Goal: Task Accomplishment & Management: Complete application form

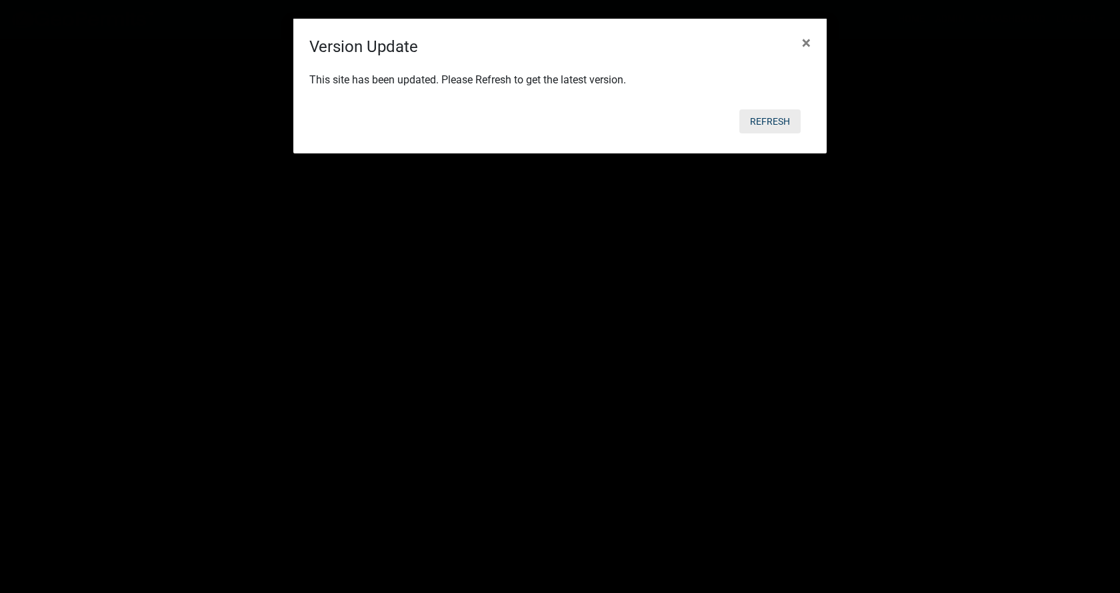
click at [772, 118] on button "Refresh" at bounding box center [769, 121] width 61 height 24
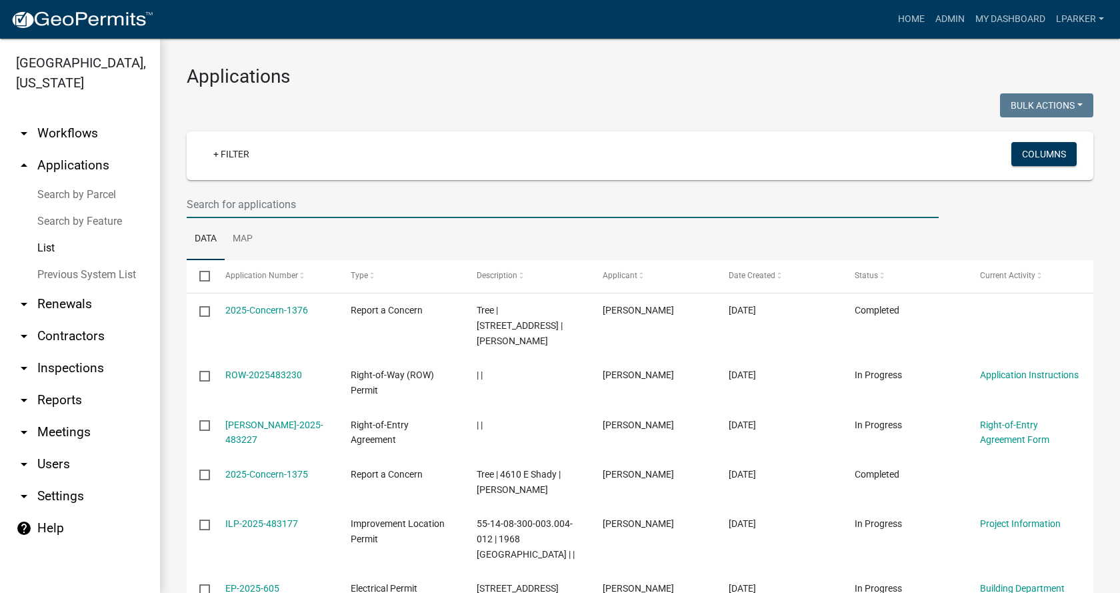
click at [219, 203] on input "text" at bounding box center [563, 204] width 752 height 27
type input "38612"
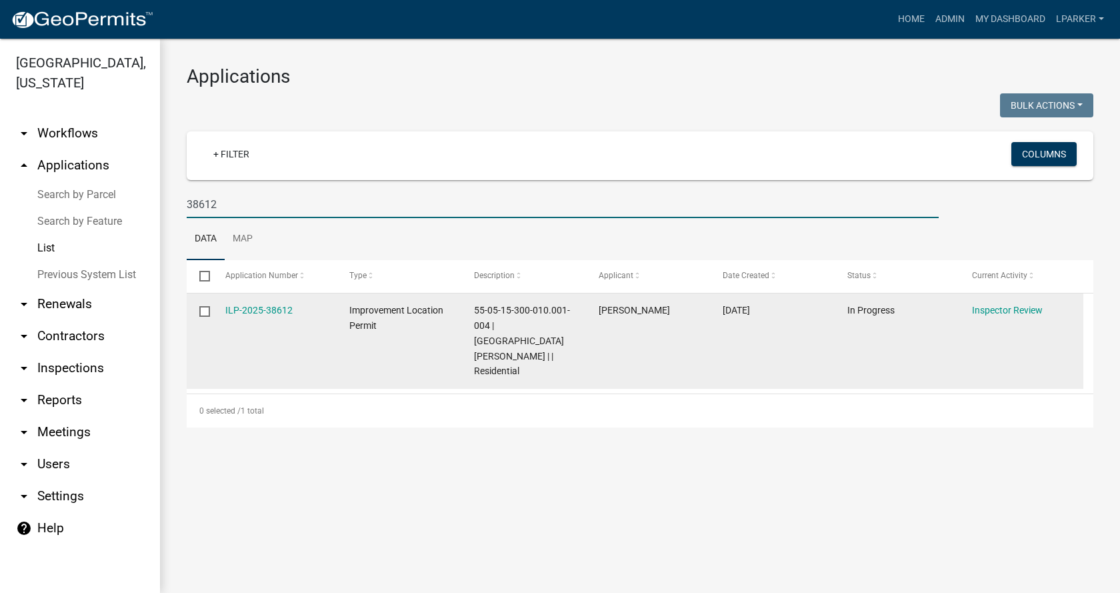
click at [267, 300] on datatable-body-cell "ILP-2025-38612" at bounding box center [274, 340] width 125 height 95
click at [263, 309] on link "ILP-2025-38612" at bounding box center [258, 310] width 67 height 11
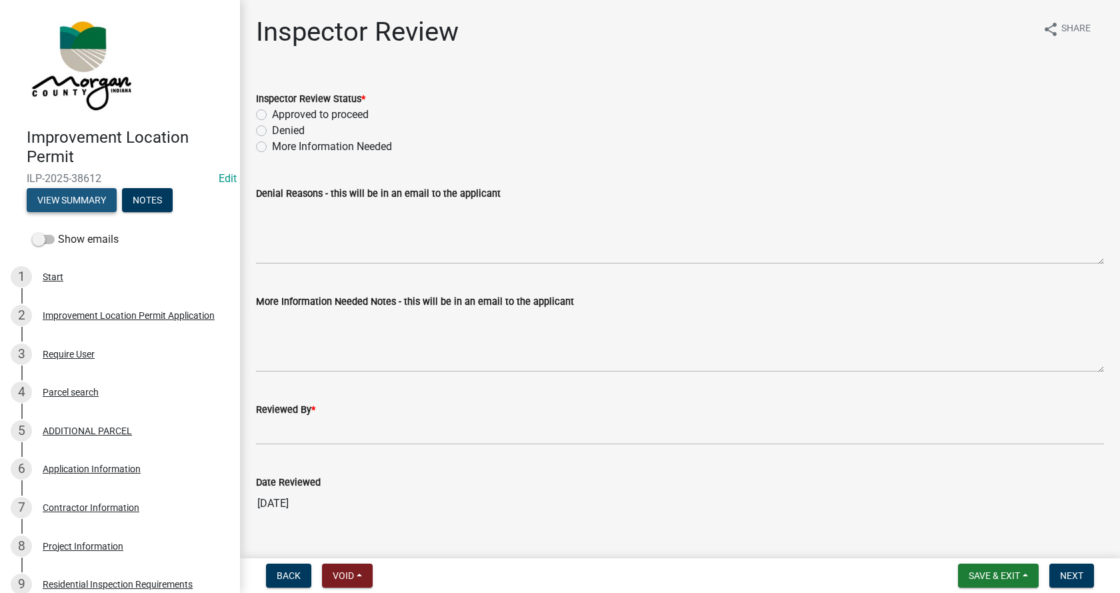
click at [64, 201] on button "View Summary" at bounding box center [72, 200] width 90 height 24
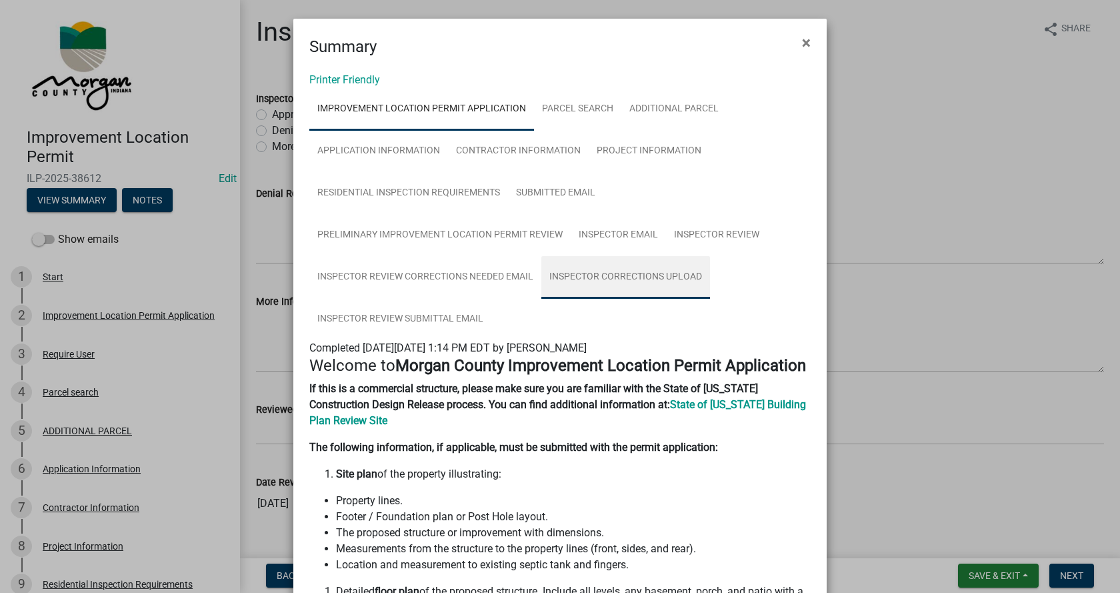
click at [651, 275] on link "Inspector Corrections Upload" at bounding box center [625, 277] width 169 height 43
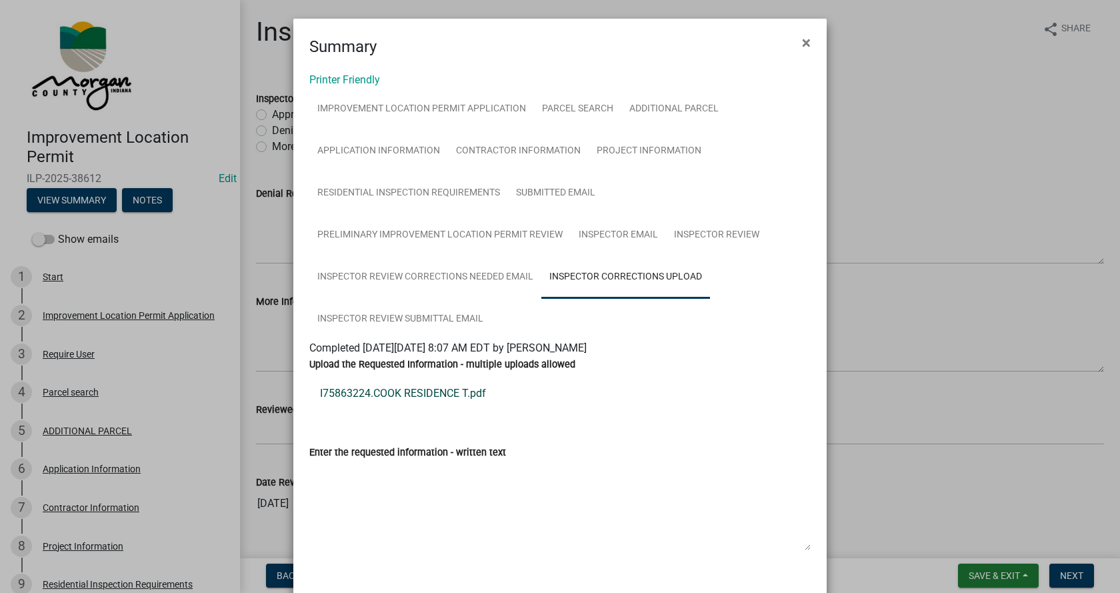
click at [377, 389] on link "I75863224.COOK RESIDENCE T.pdf" at bounding box center [559, 393] width 501 height 32
click at [393, 318] on link "Inspector Review Submittal Email" at bounding box center [400, 319] width 182 height 43
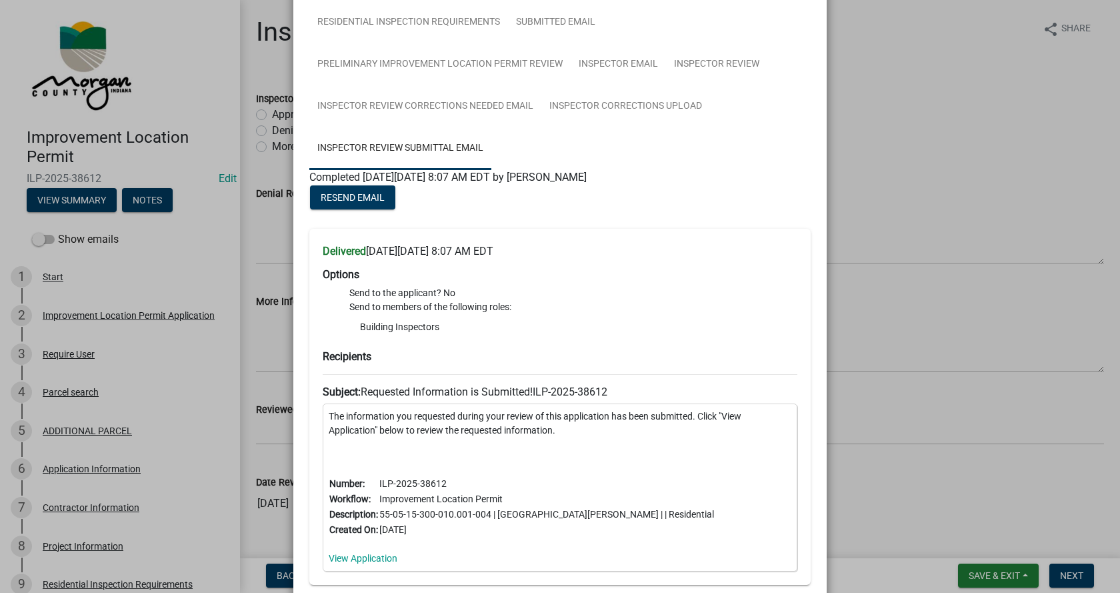
scroll to position [279, 0]
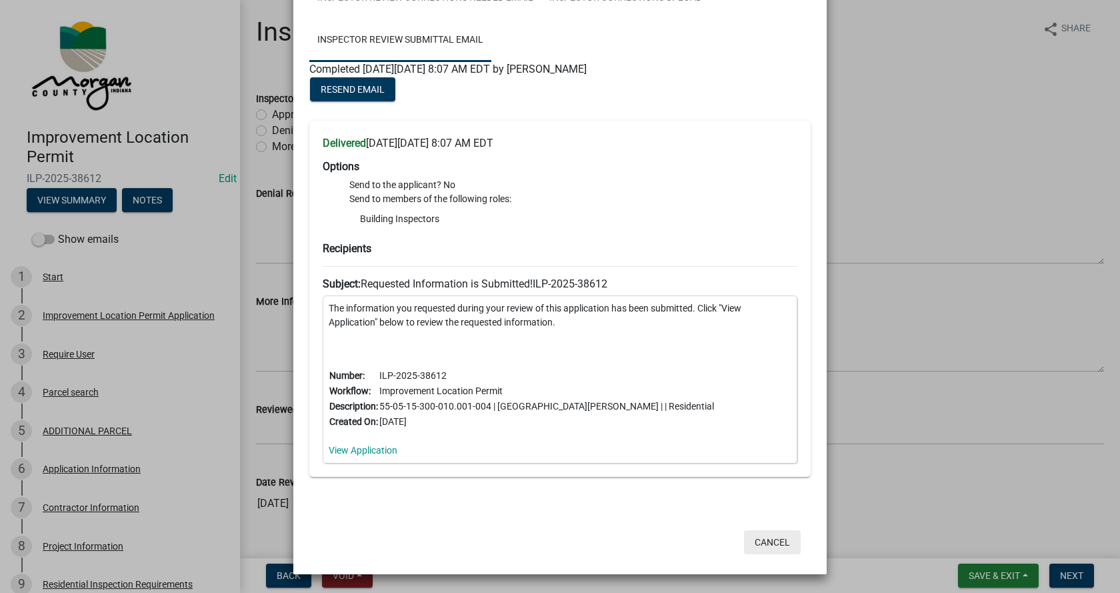
click at [764, 542] on button "Cancel" at bounding box center [772, 542] width 57 height 24
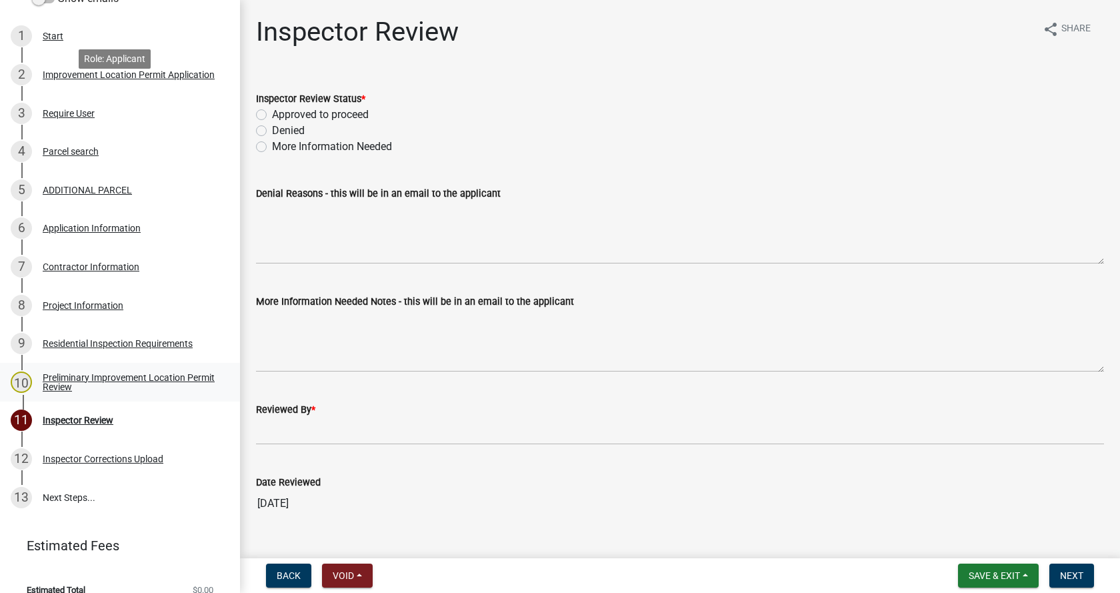
scroll to position [258, 0]
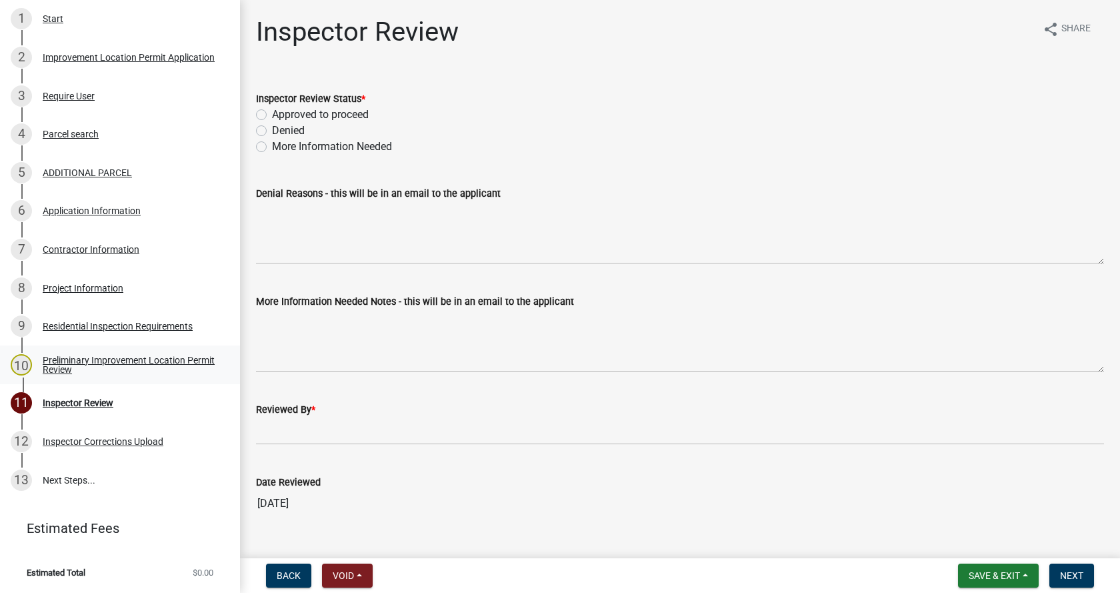
click at [52, 359] on div "Preliminary Improvement Location Permit Review" at bounding box center [131, 364] width 176 height 19
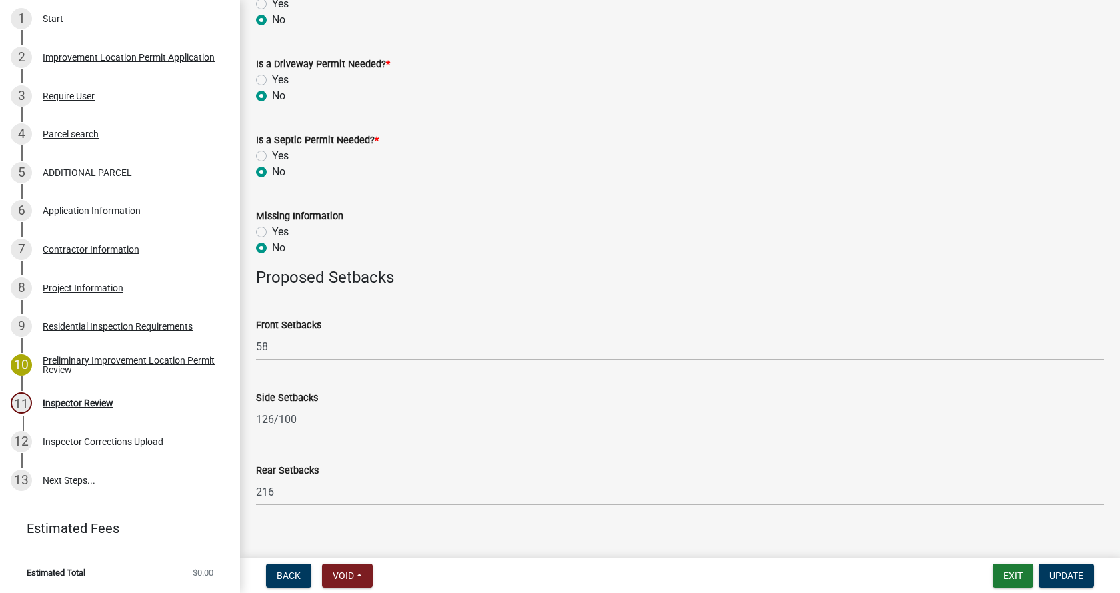
scroll to position [713, 0]
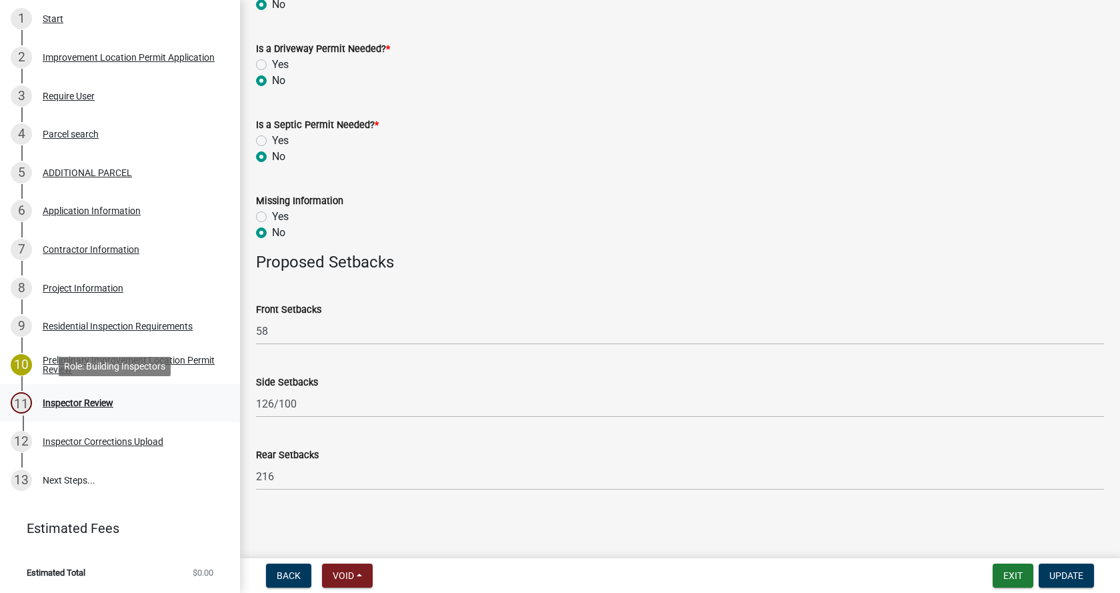
click at [51, 402] on div "Inspector Review" at bounding box center [78, 402] width 71 height 9
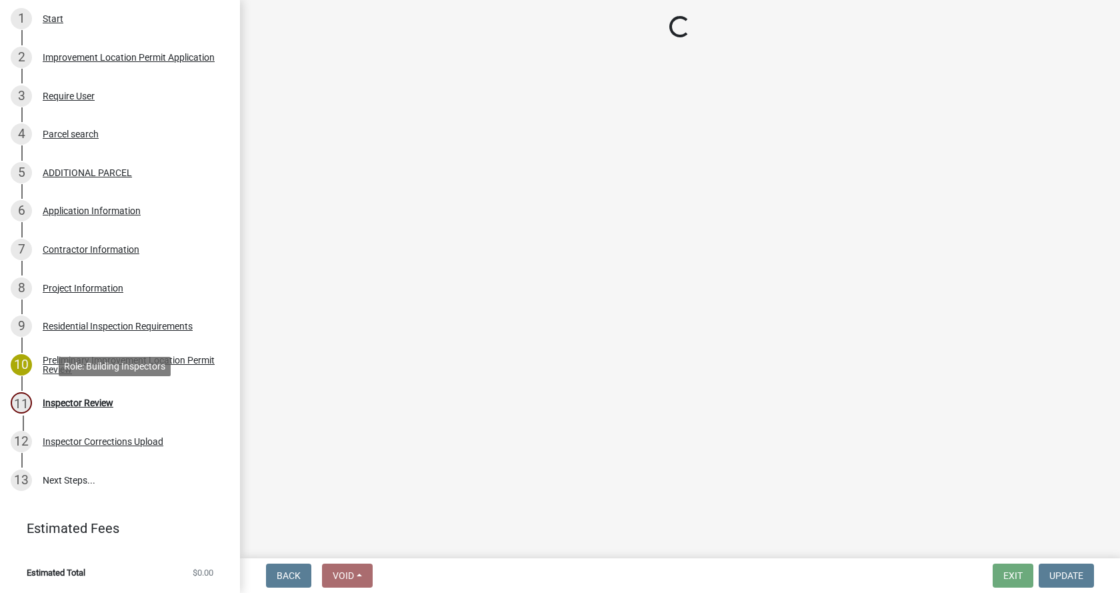
scroll to position [0, 0]
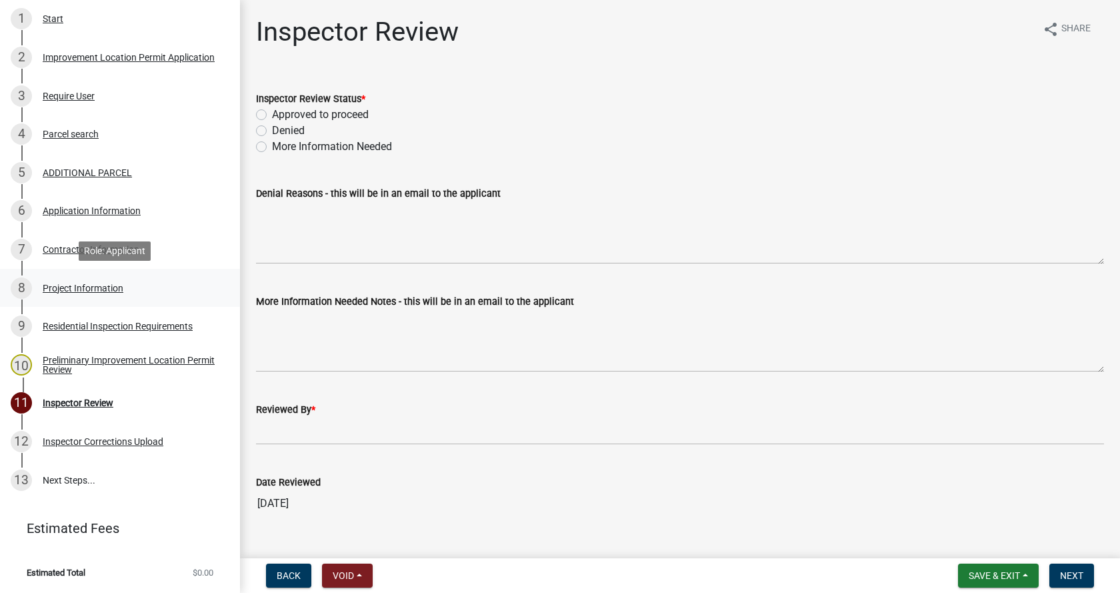
click at [51, 285] on div "Project Information" at bounding box center [83, 287] width 81 height 9
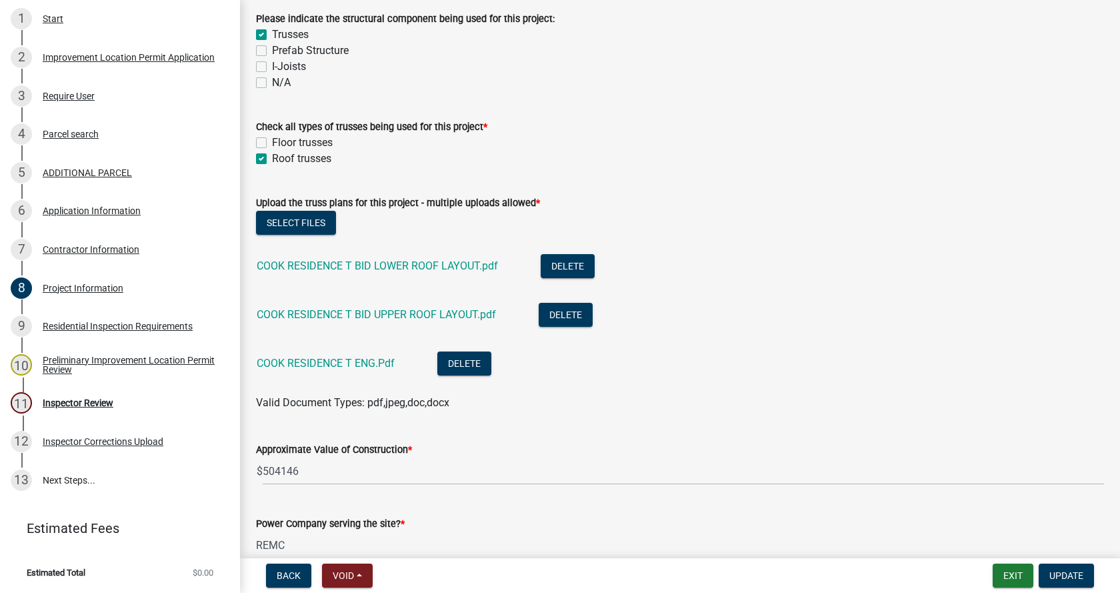
scroll to position [1333, 0]
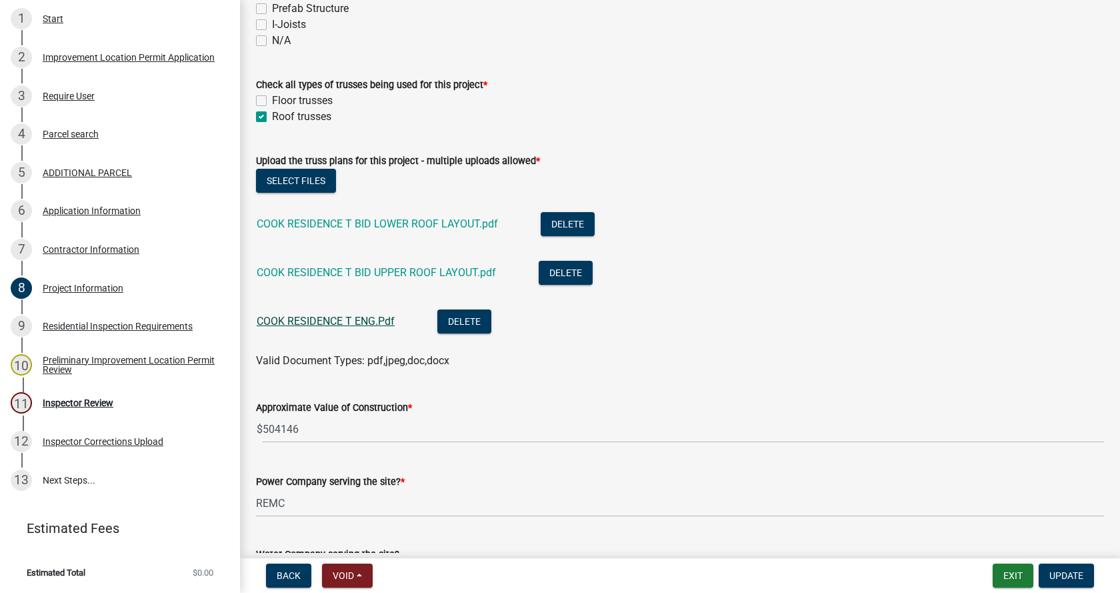
click at [329, 321] on link "COOK RESIDENCE T ENG.Pdf" at bounding box center [326, 321] width 138 height 13
click at [368, 273] on link "COOK RESIDENCE T BID UPPER ROOF LAYOUT.pdf" at bounding box center [376, 272] width 239 height 13
click at [379, 222] on link "COOK RESIDENCE T BID LOWER ROOF LAYOUT.pdf" at bounding box center [377, 223] width 241 height 13
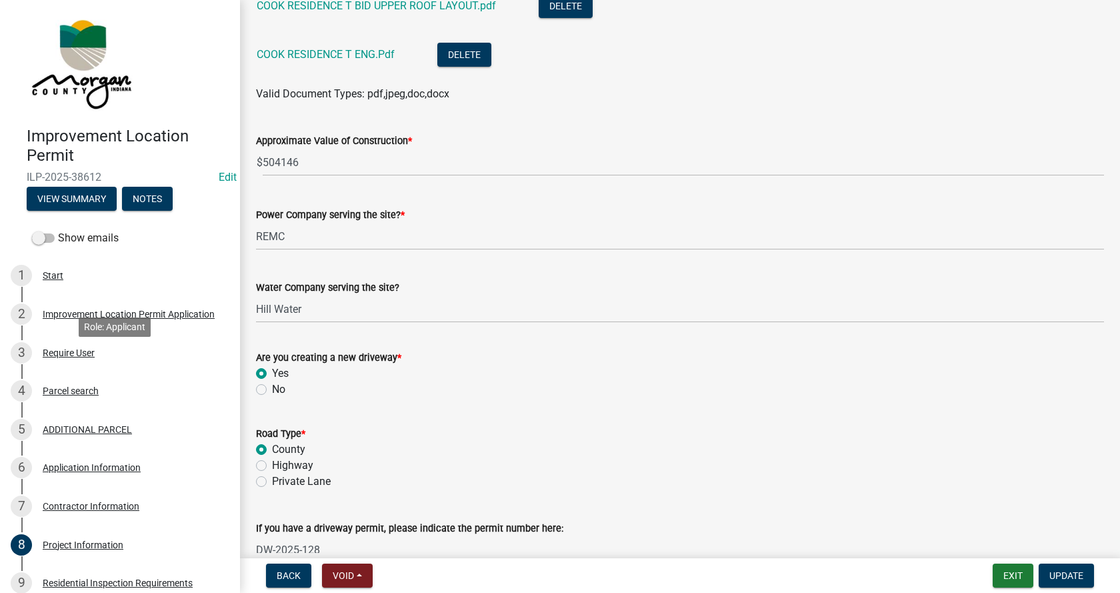
scroll to position [0, 0]
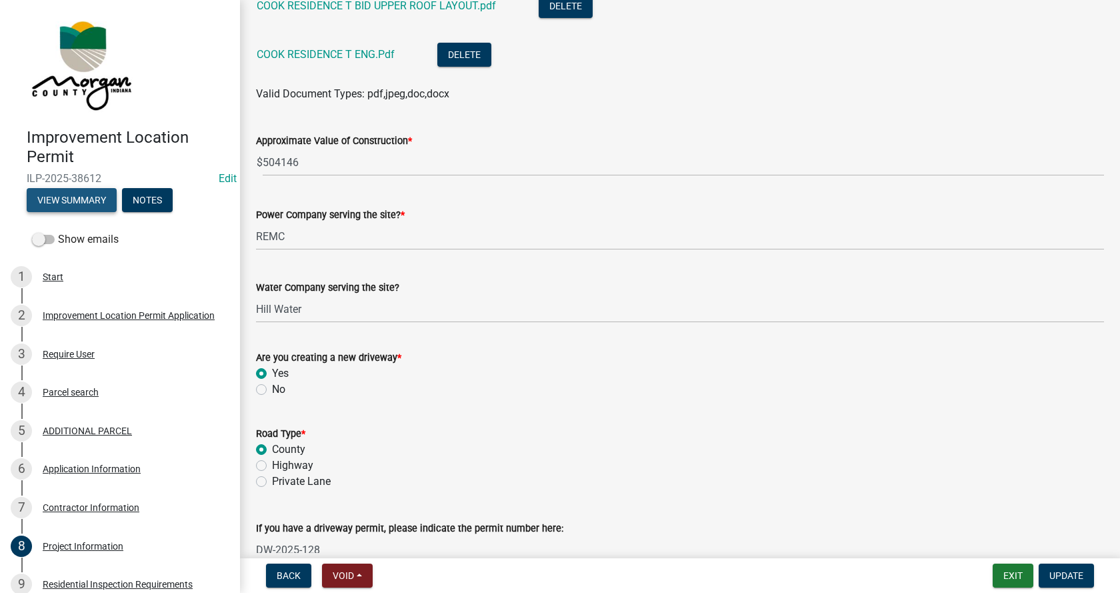
click at [87, 197] on button "View Summary" at bounding box center [72, 200] width 90 height 24
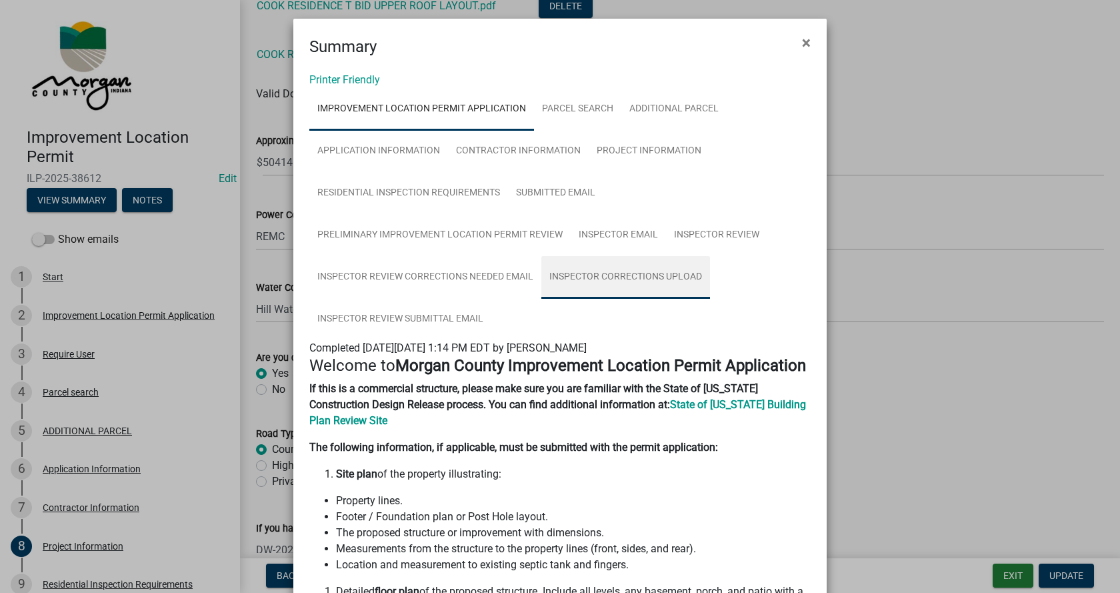
click at [616, 273] on link "Inspector Corrections Upload" at bounding box center [625, 277] width 169 height 43
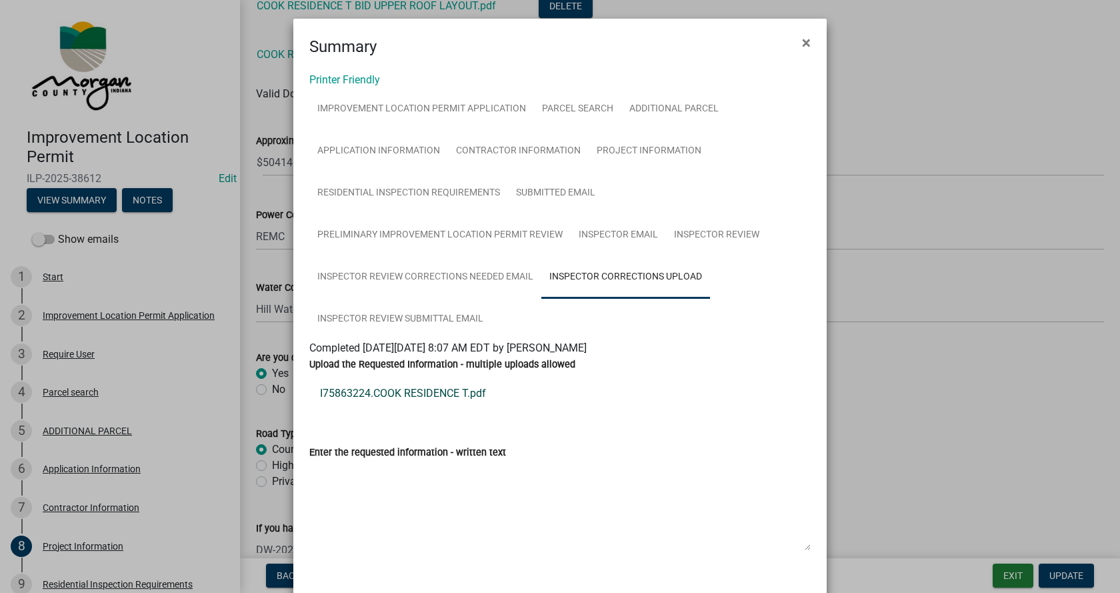
click at [393, 392] on link "I75863224.COOK RESIDENCE T.pdf" at bounding box center [559, 393] width 501 height 32
click at [802, 43] on span "×" at bounding box center [806, 42] width 9 height 19
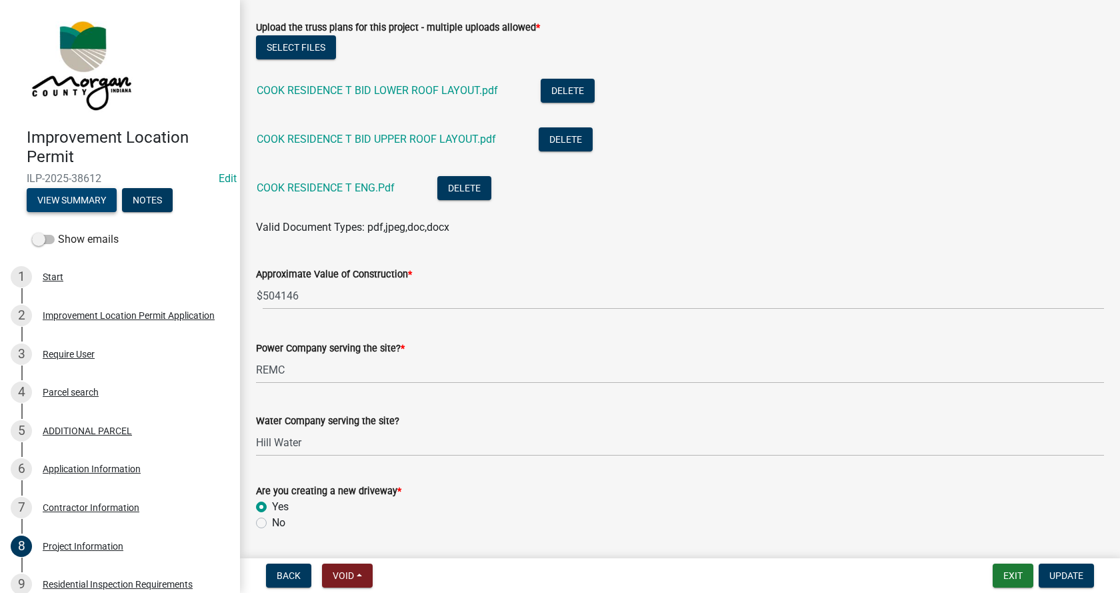
scroll to position [1400, 0]
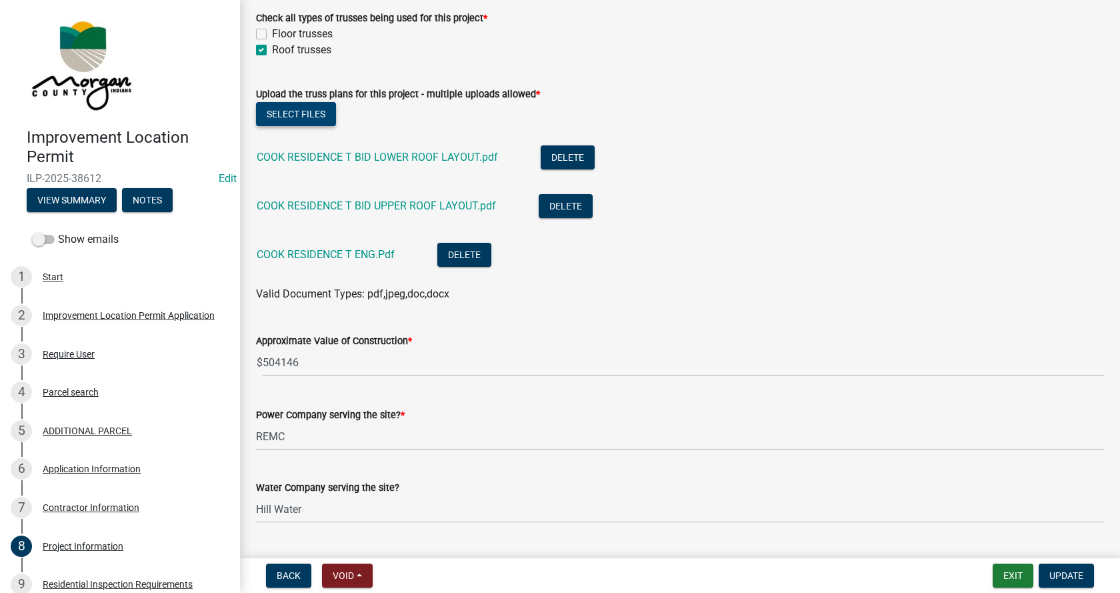
click at [304, 113] on button "Select files" at bounding box center [296, 114] width 80 height 24
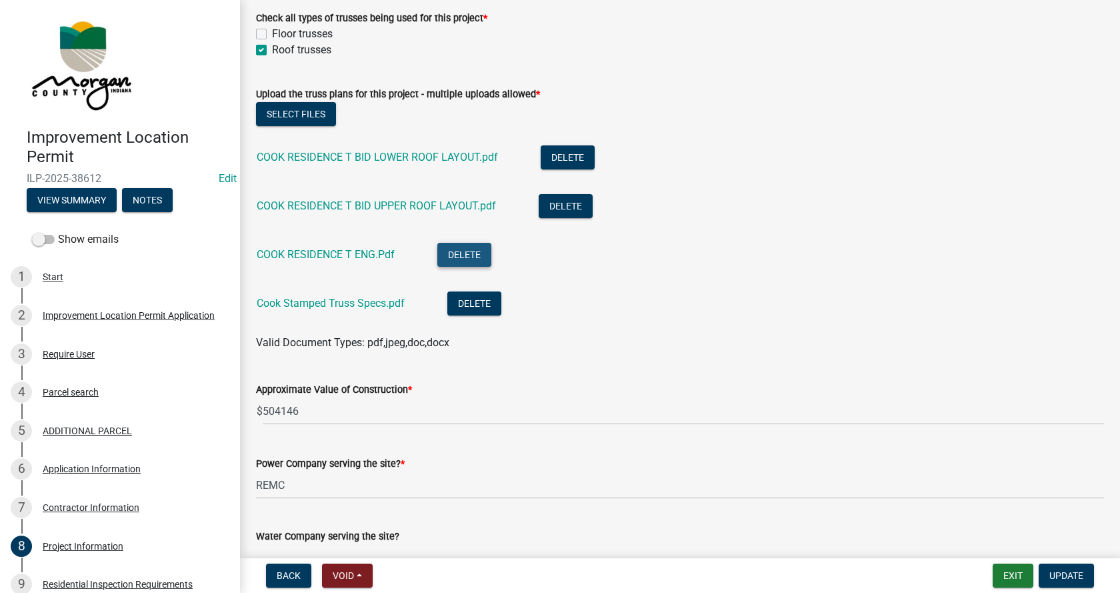
click at [463, 250] on button "Delete" at bounding box center [464, 255] width 54 height 24
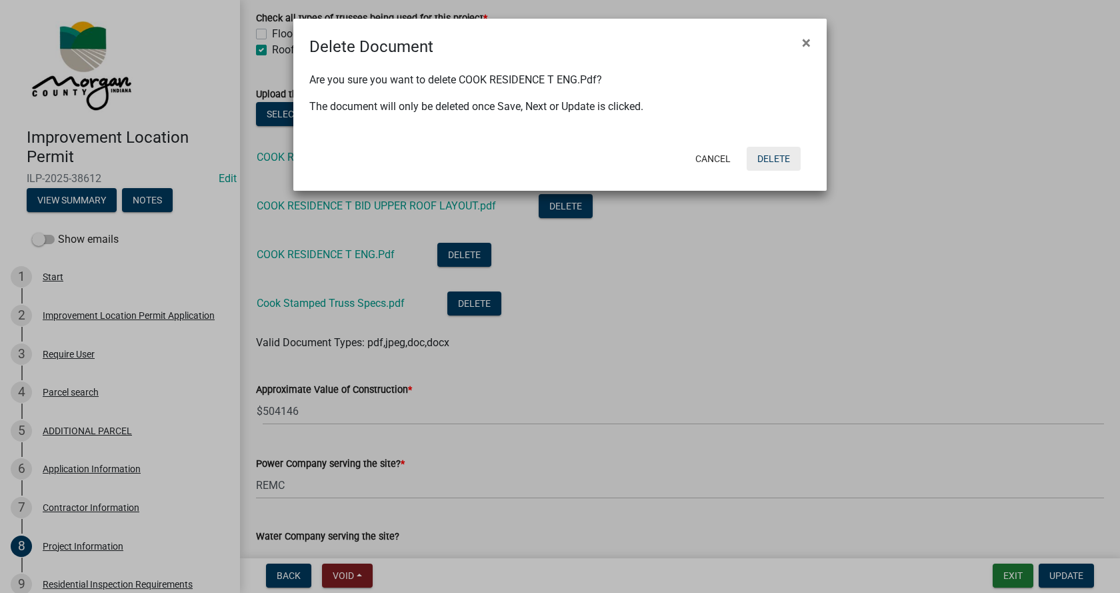
click at [779, 157] on button "Delete" at bounding box center [774, 159] width 54 height 24
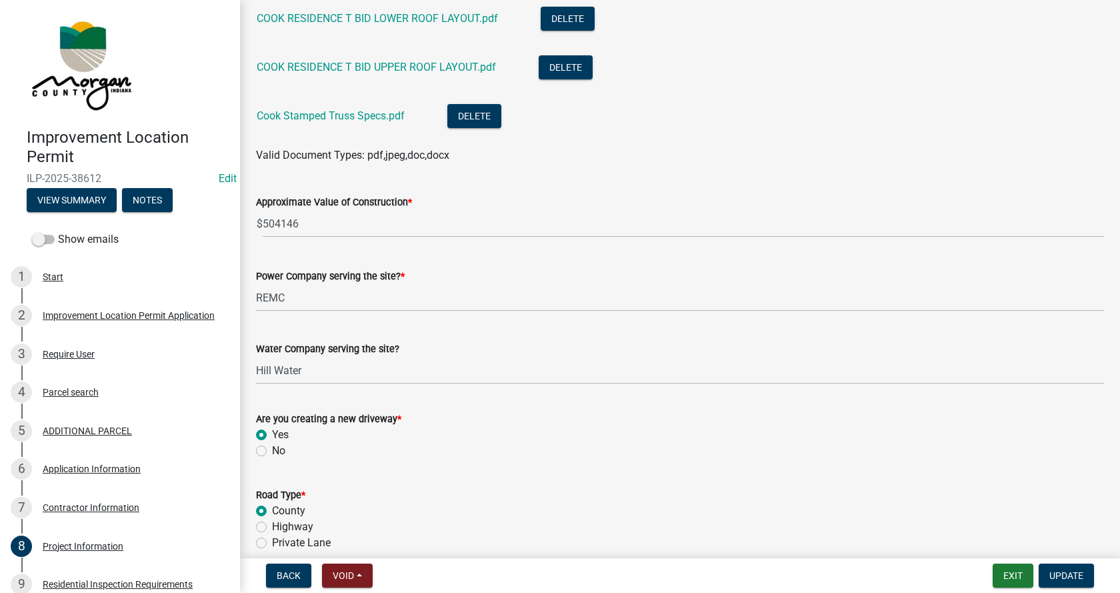
scroll to position [1600, 0]
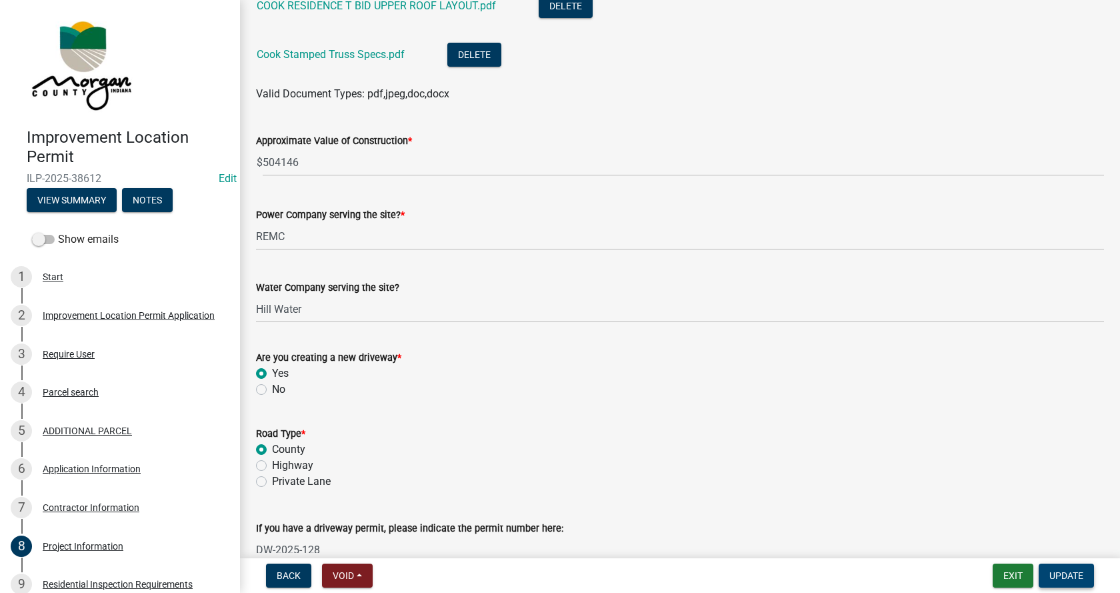
click at [1064, 568] on button "Update" at bounding box center [1065, 575] width 55 height 24
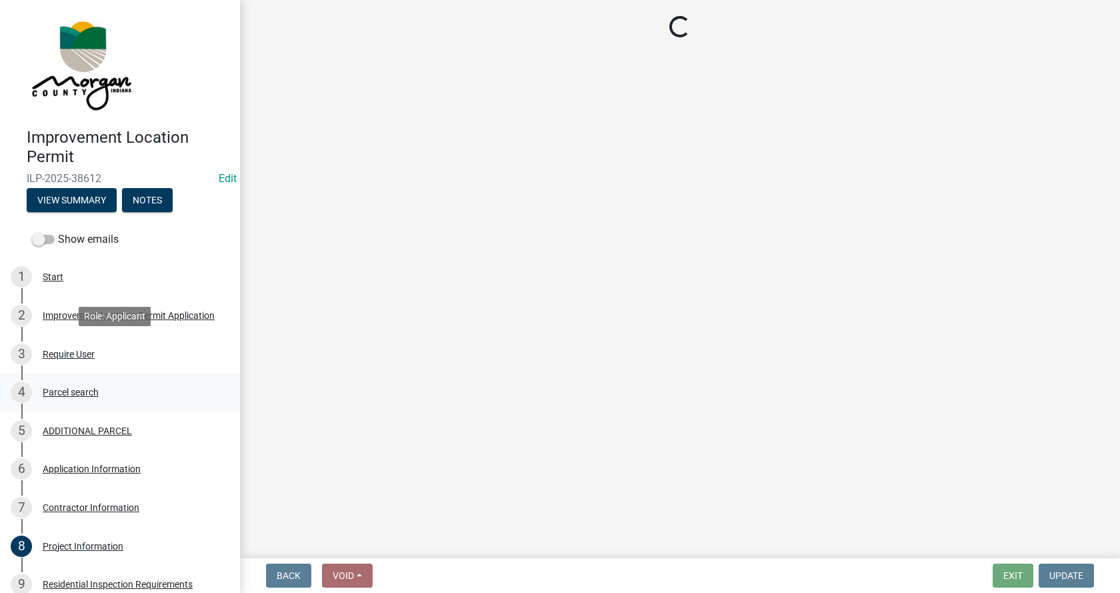
scroll to position [258, 0]
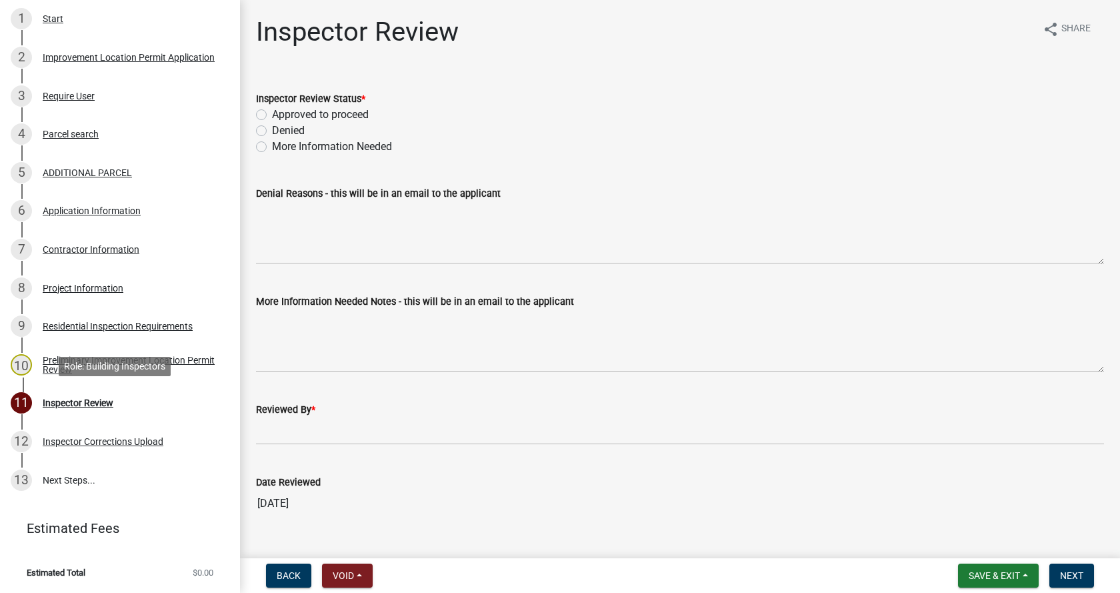
click at [55, 400] on div "Inspector Review" at bounding box center [78, 402] width 71 height 9
click at [272, 115] on label "Approved to proceed" at bounding box center [320, 115] width 97 height 16
click at [272, 115] on input "Approved to proceed" at bounding box center [276, 111] width 9 height 9
radio input "true"
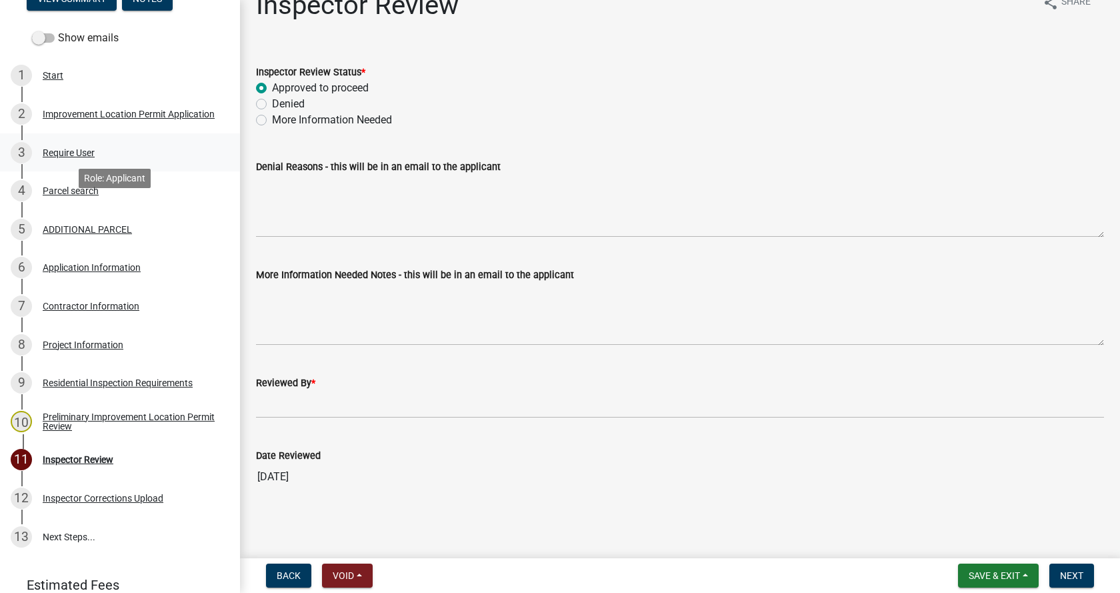
scroll to position [125, 0]
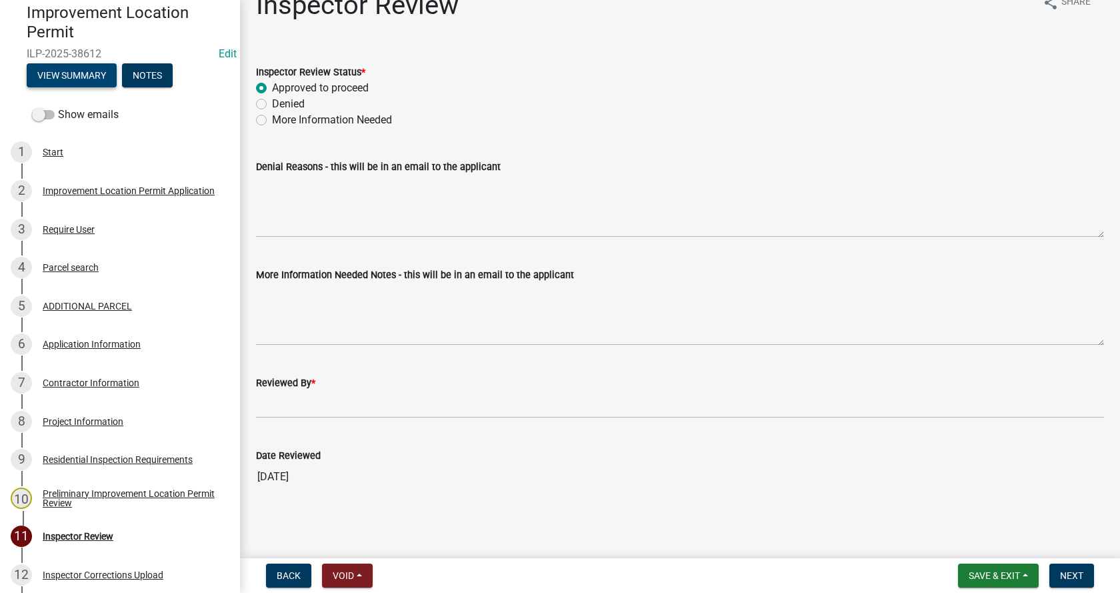
click at [67, 73] on button "View Summary" at bounding box center [72, 75] width 90 height 24
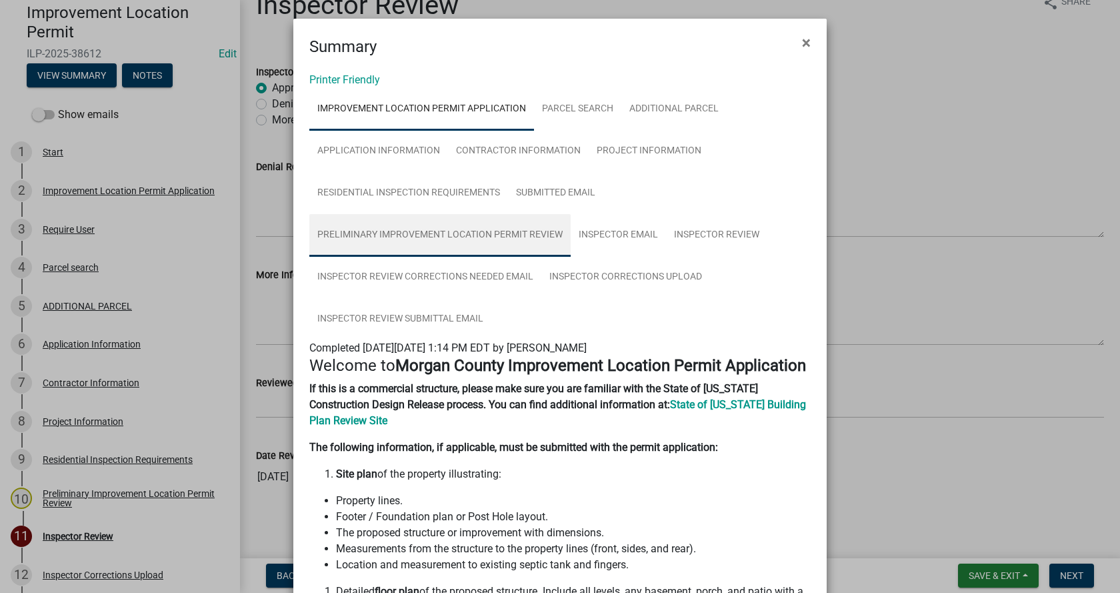
click at [440, 231] on link "Preliminary Improvement Location Permit Review" at bounding box center [439, 235] width 261 height 43
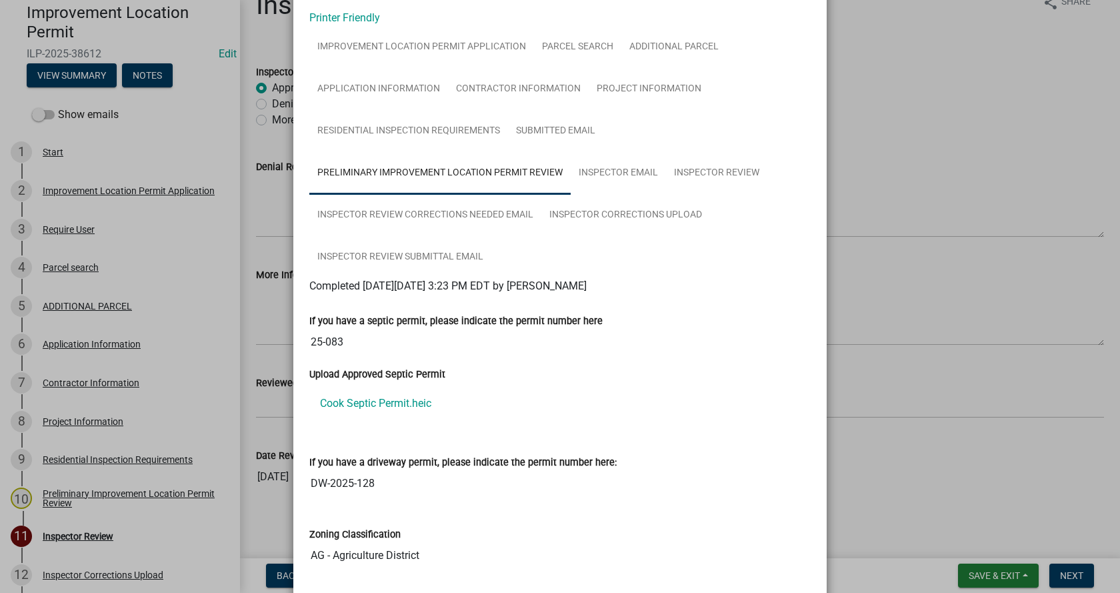
scroll to position [0, 0]
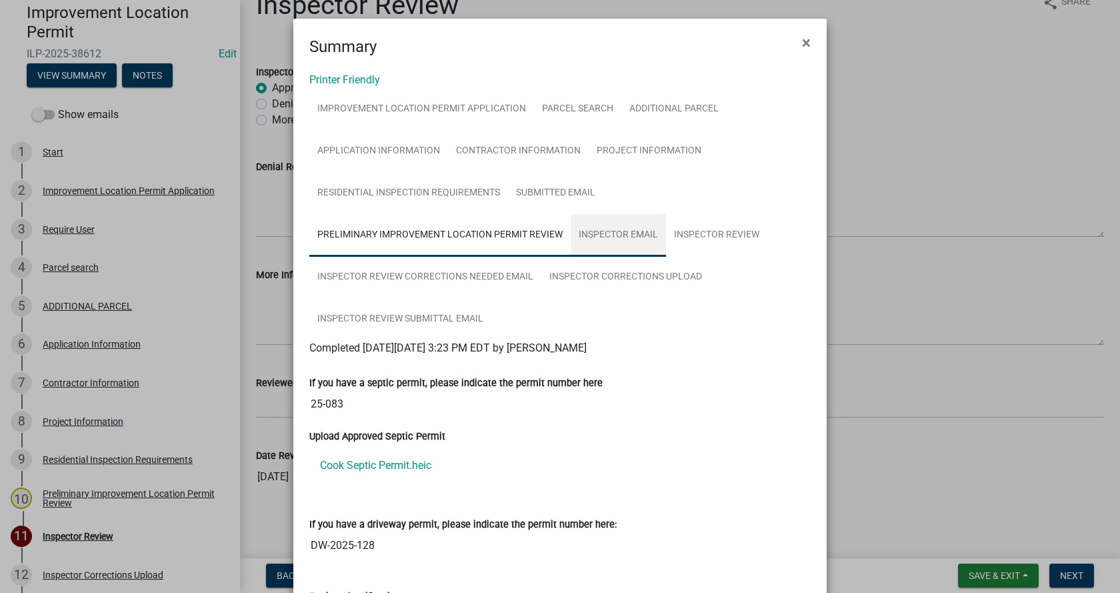
click at [623, 233] on link "Inspector Email" at bounding box center [618, 235] width 95 height 43
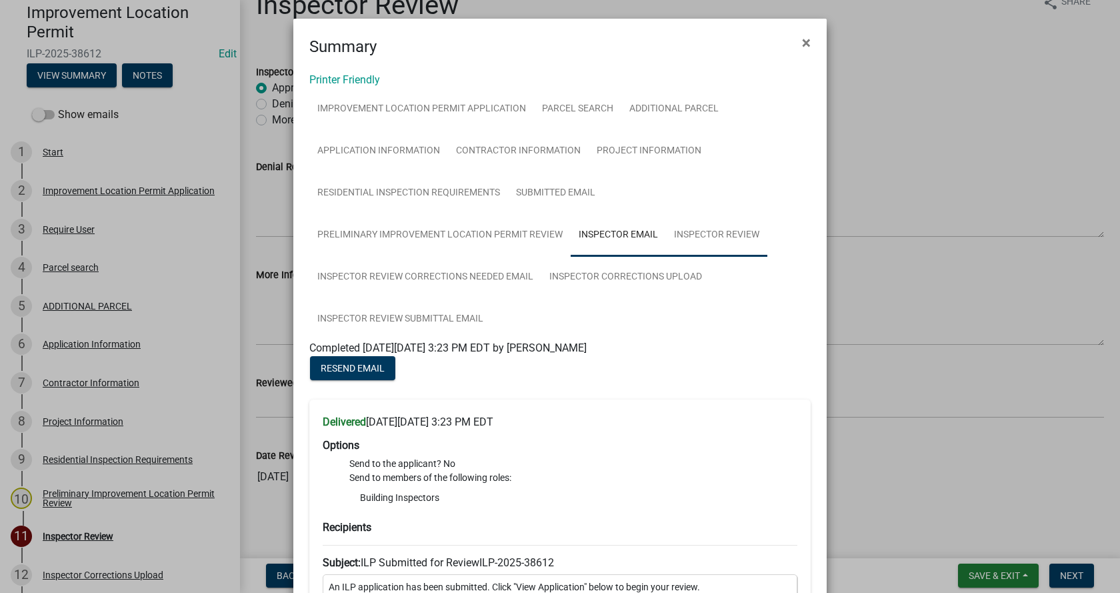
click at [719, 233] on link "Inspector Review" at bounding box center [716, 235] width 101 height 43
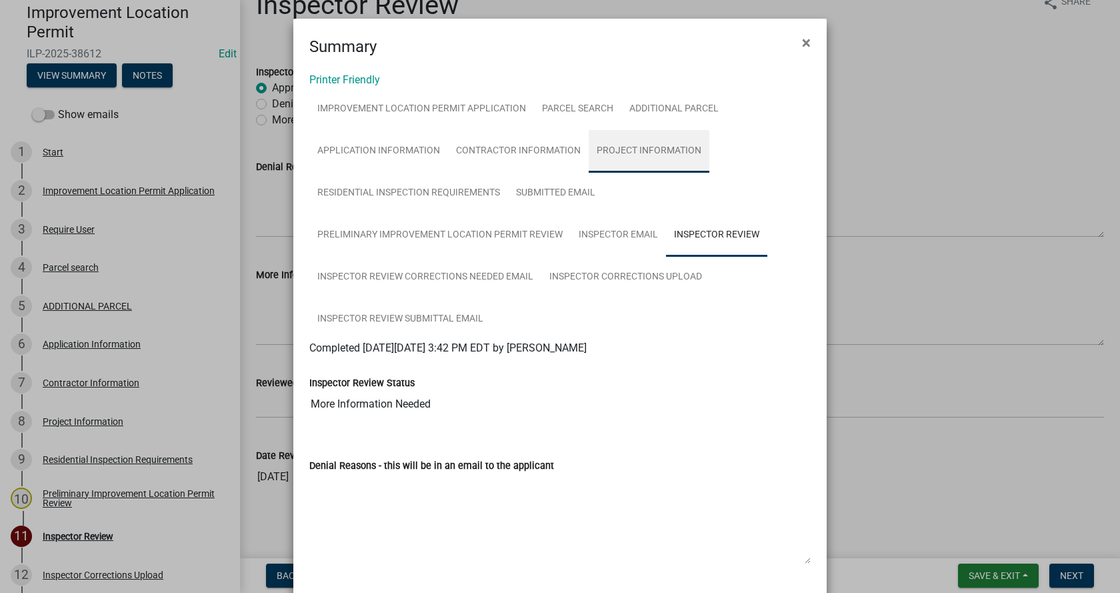
click at [639, 152] on link "Project Information" at bounding box center [649, 151] width 121 height 43
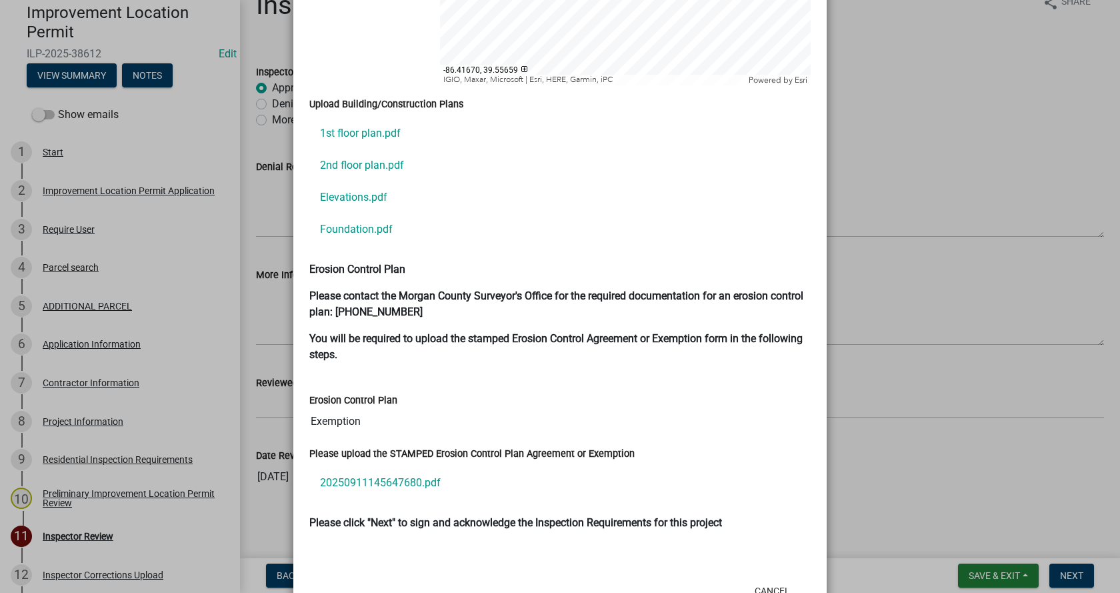
scroll to position [2985, 0]
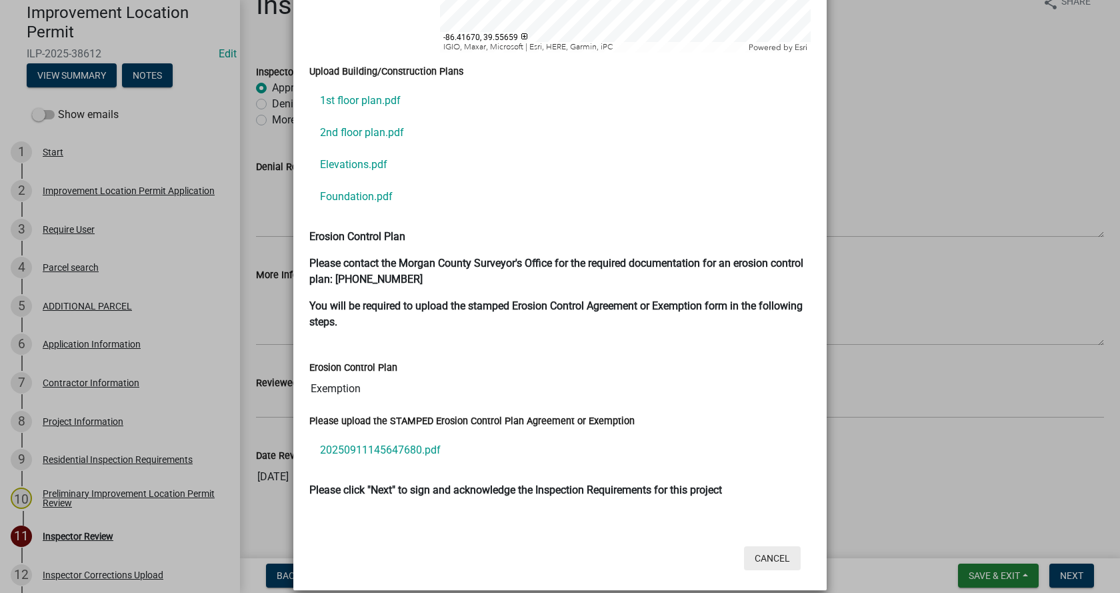
click at [777, 546] on button "Cancel" at bounding box center [772, 558] width 57 height 24
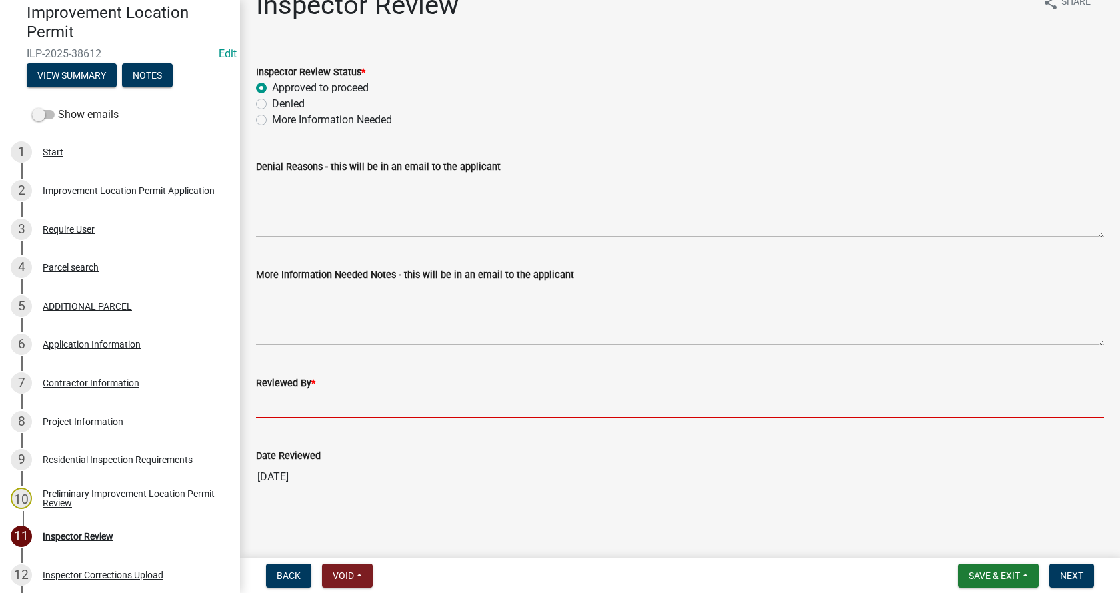
click at [271, 409] on input "Reviewed By *" at bounding box center [680, 404] width 848 height 27
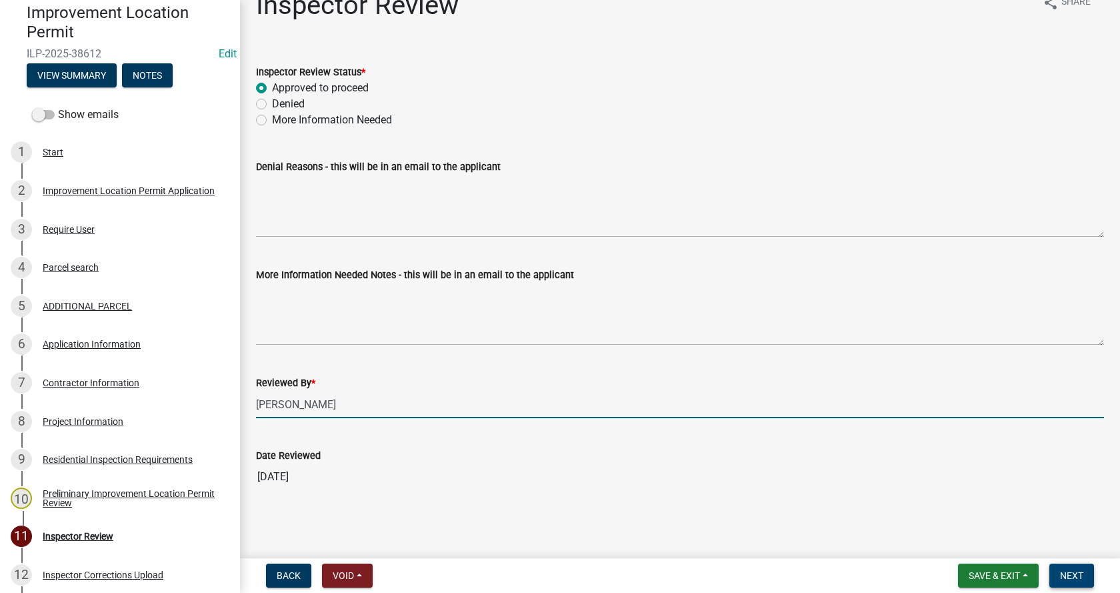
type input "Laura Parker"
click at [1071, 571] on span "Next" at bounding box center [1071, 575] width 23 height 11
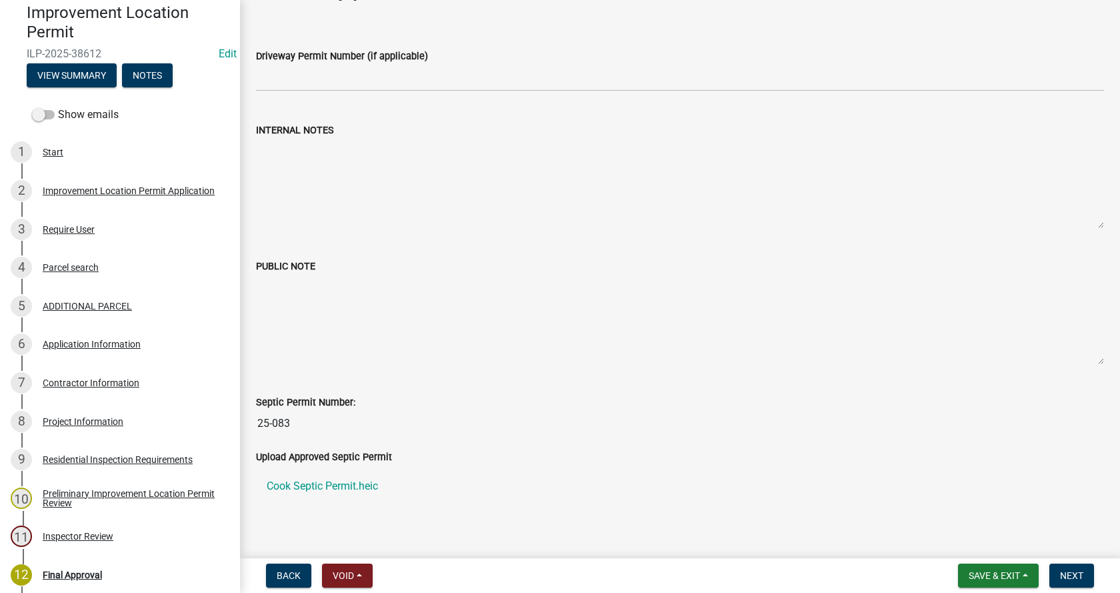
scroll to position [267, 0]
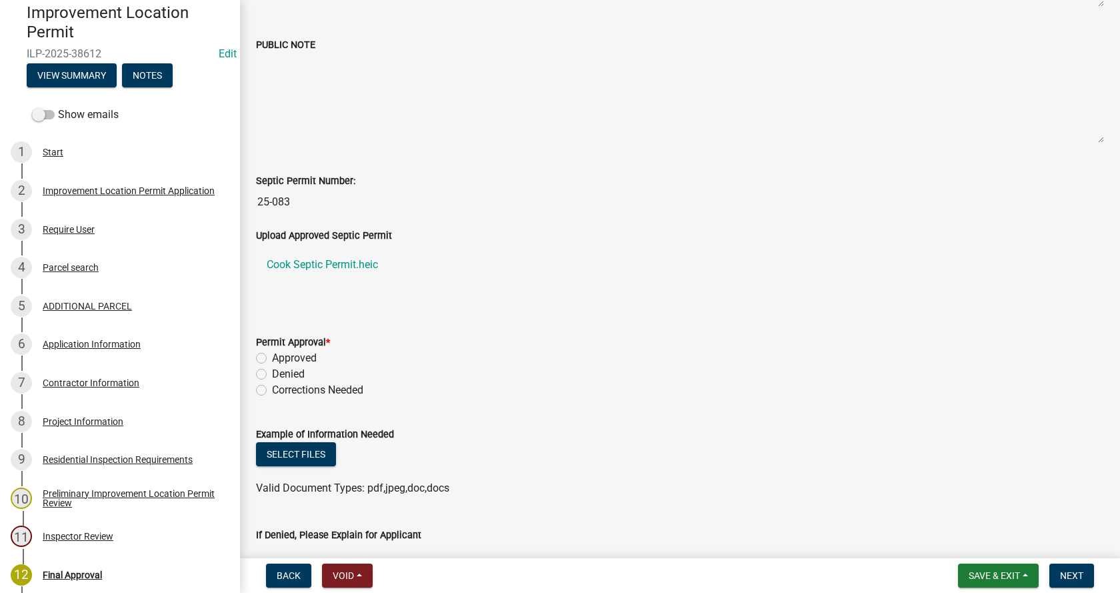
click at [272, 358] on label "Approved" at bounding box center [294, 358] width 45 height 16
click at [272, 358] on input "Approved" at bounding box center [276, 354] width 9 height 9
radio input "true"
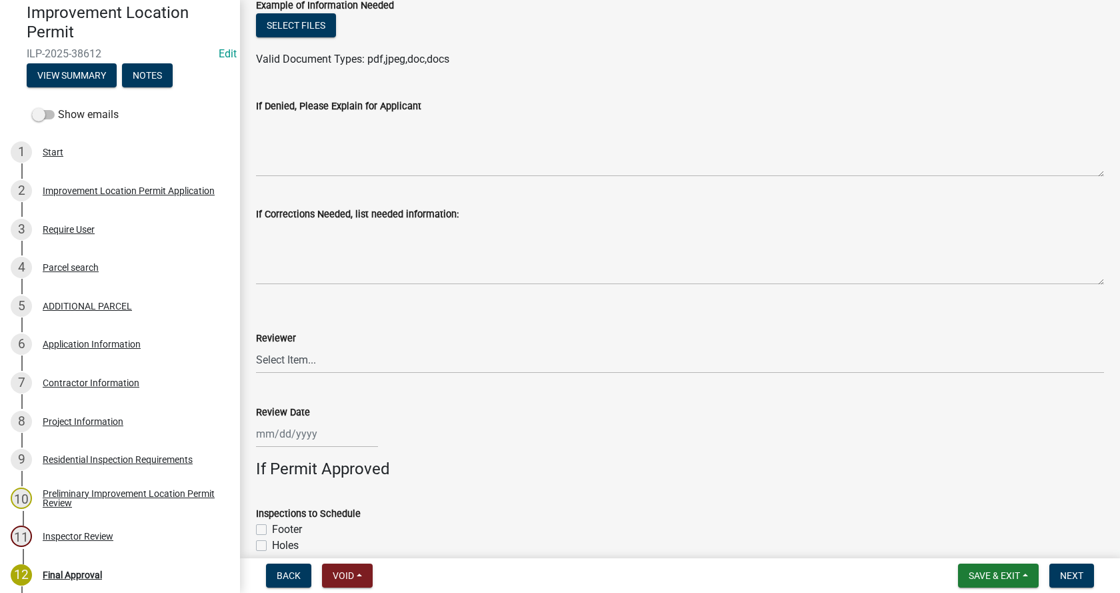
scroll to position [733, 0]
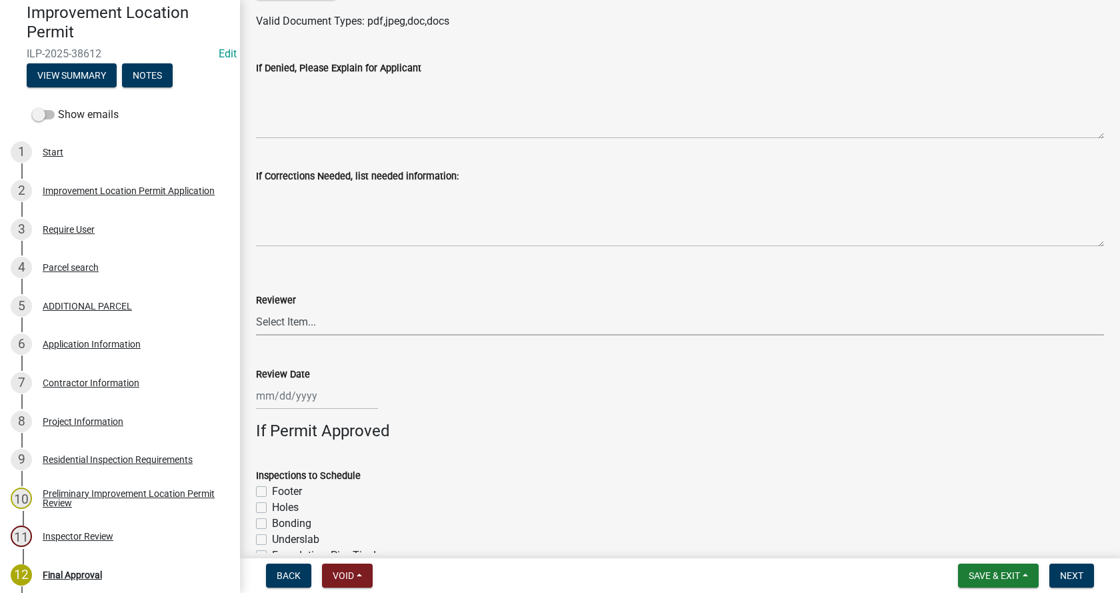
click at [279, 322] on select "Select Item... Amber York Laura Parker Sandy Mosier" at bounding box center [680, 321] width 848 height 27
click at [256, 308] on select "Select Item... Amber York Laura Parker Sandy Mosier" at bounding box center [680, 321] width 848 height 27
select select "4bf9213e-c266-4258-8e9b-d5f6a07002fa"
click at [288, 394] on div at bounding box center [317, 395] width 122 height 27
select select "9"
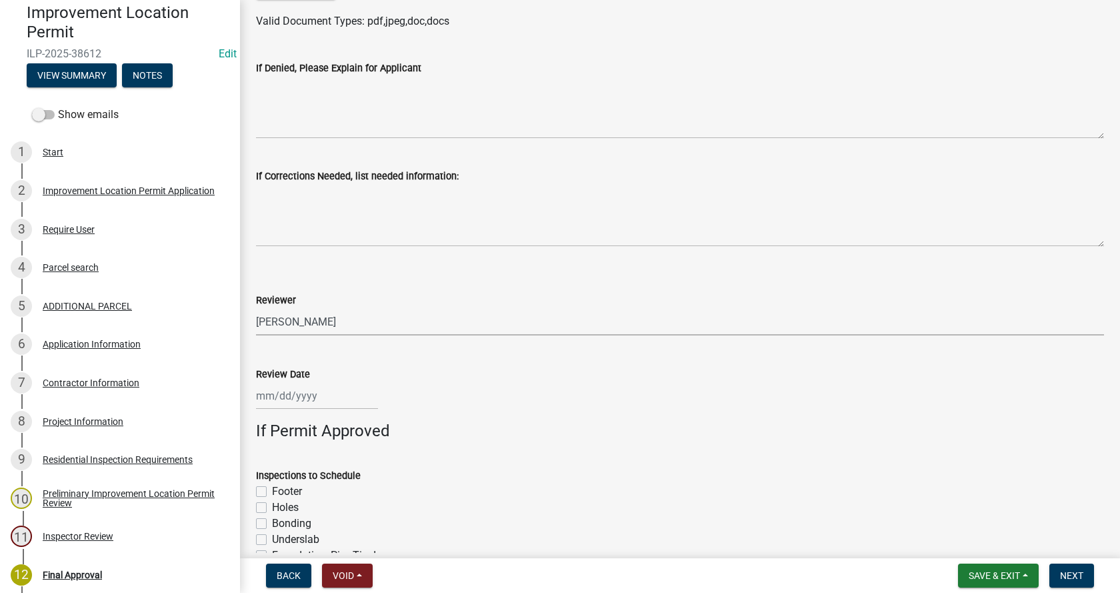
select select "2025"
click at [316, 325] on div "24" at bounding box center [311, 324] width 21 height 21
type input "09/24/2025"
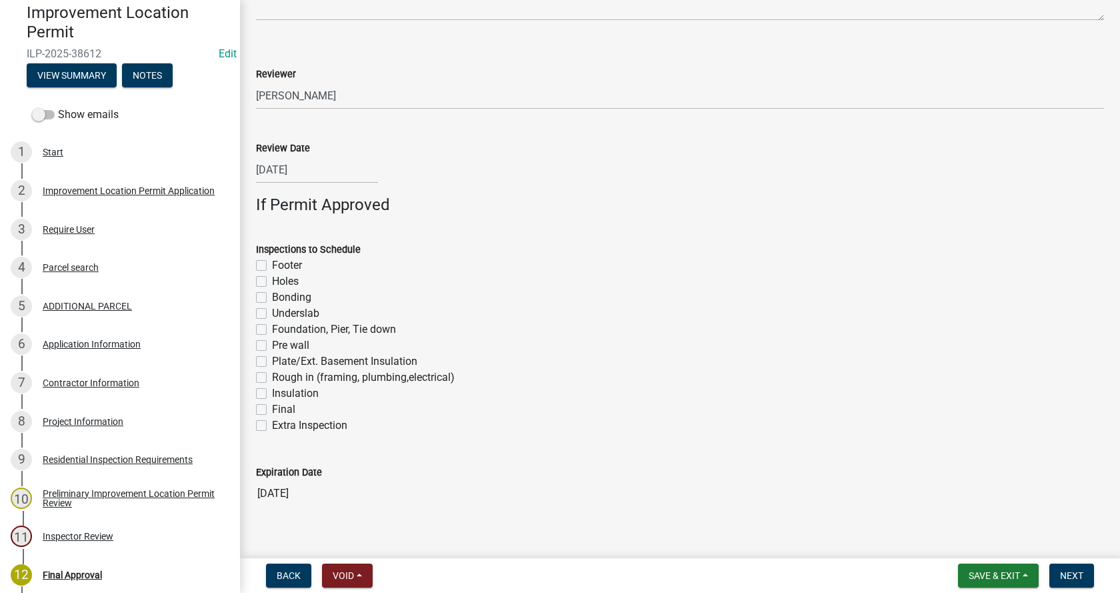
scroll to position [977, 0]
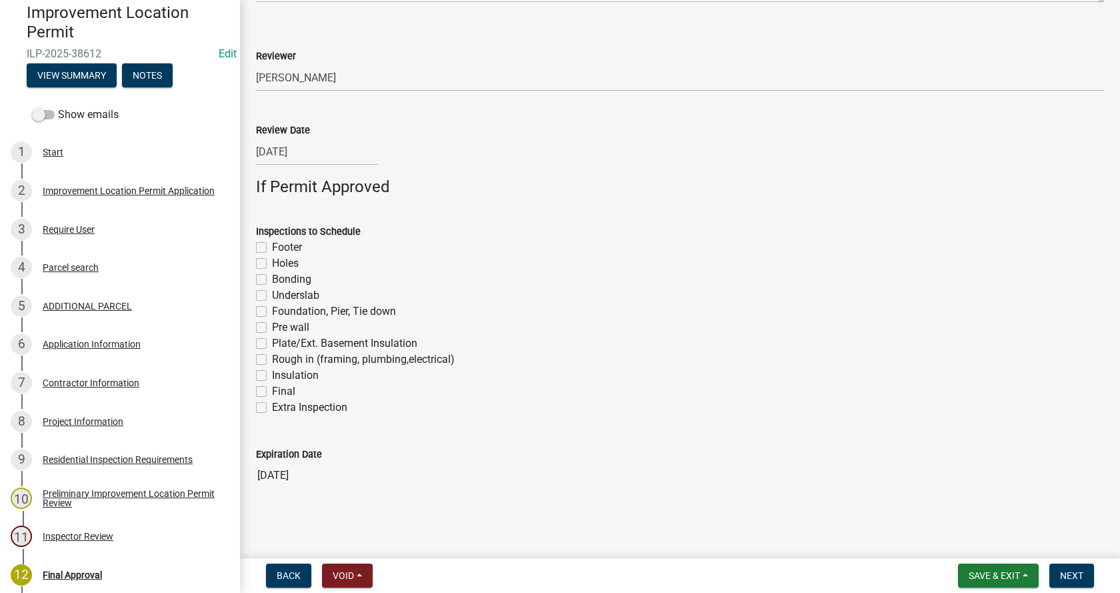
click at [272, 245] on label "Footer" at bounding box center [287, 247] width 30 height 16
click at [272, 245] on input "Footer" at bounding box center [276, 243] width 9 height 9
checkbox input "true"
checkbox input "false"
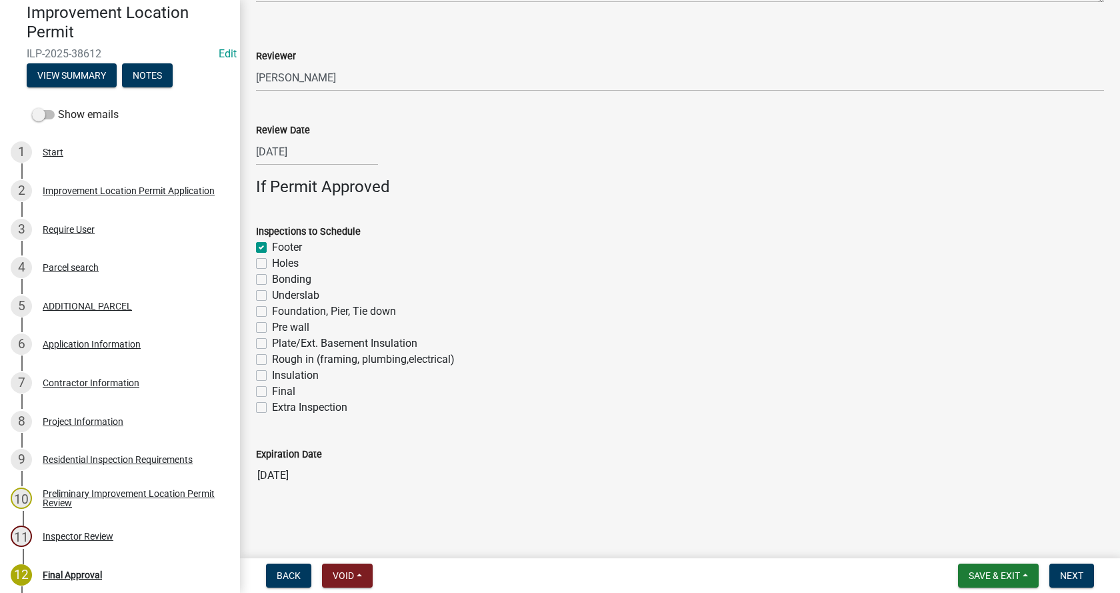
checkbox input "false"
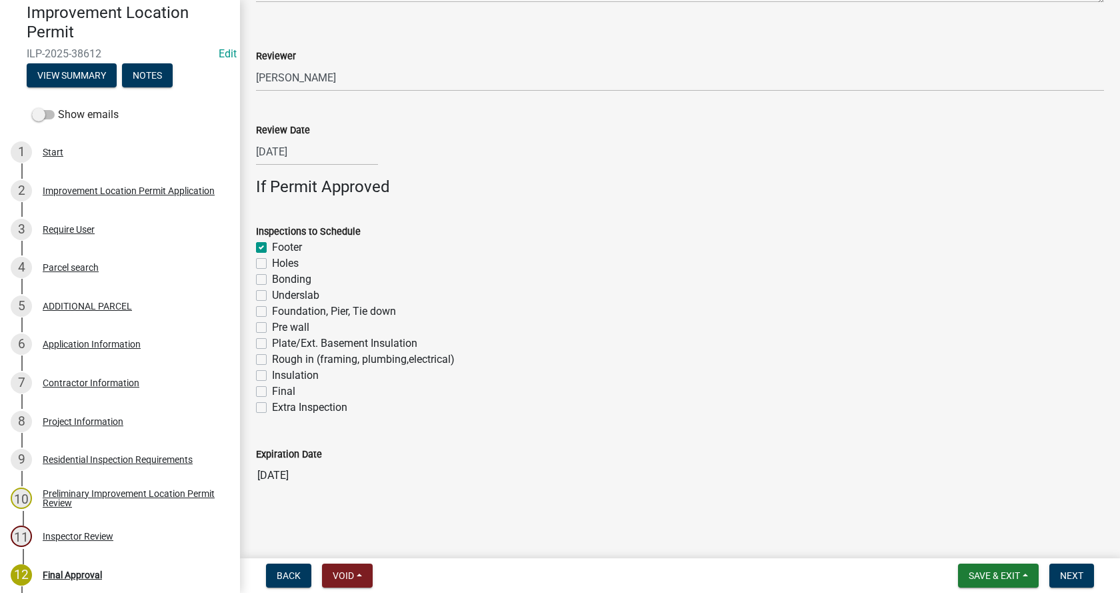
checkbox input "false"
click at [272, 310] on label "Foundation, Pier, Tie down" at bounding box center [334, 311] width 124 height 16
click at [272, 310] on input "Foundation, Pier, Tie down" at bounding box center [276, 307] width 9 height 9
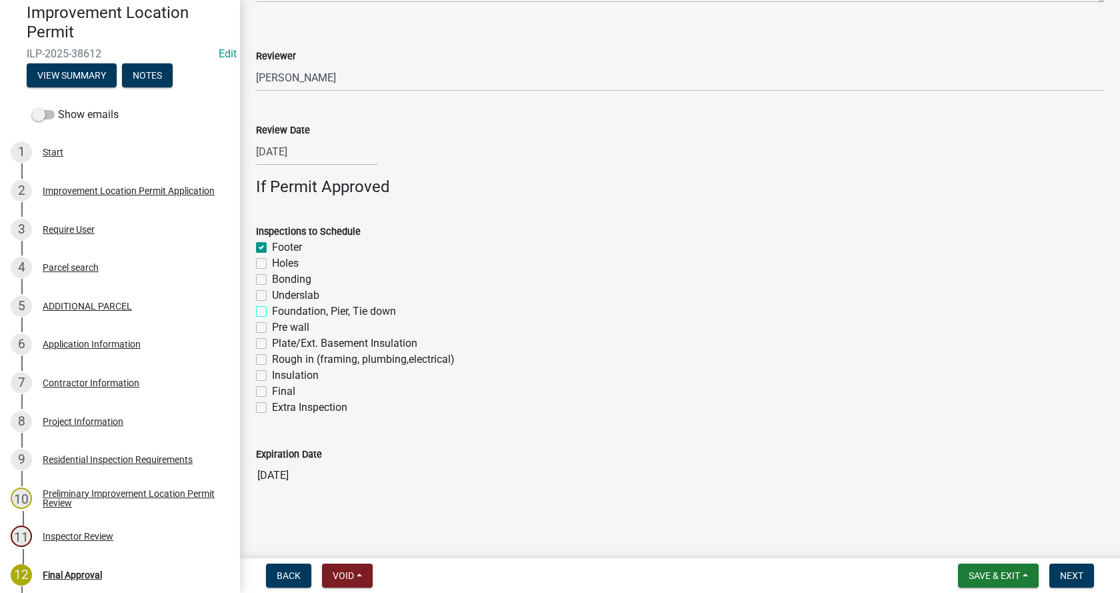
checkbox input "true"
checkbox input "false"
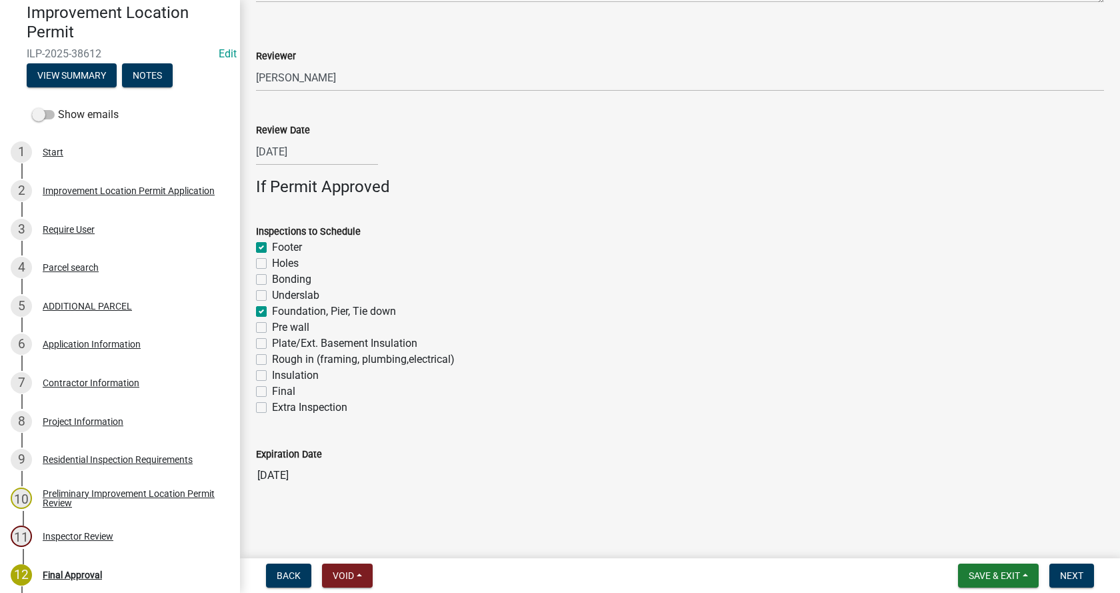
checkbox input "true"
checkbox input "false"
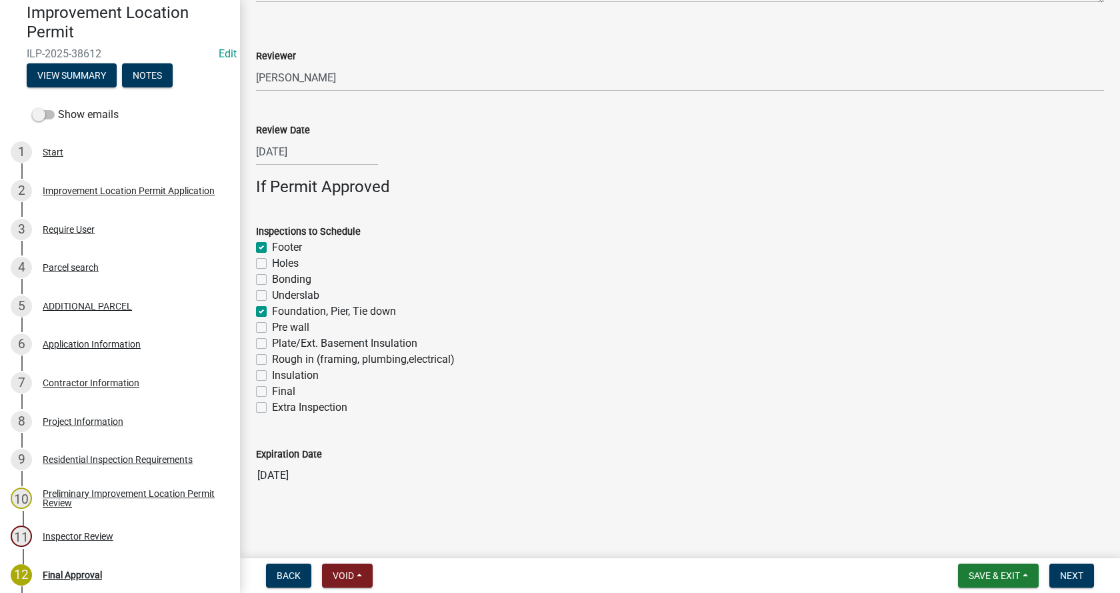
checkbox input "false"
click at [272, 358] on label "Rough in (framing, plumbing,electrical)" at bounding box center [363, 359] width 183 height 16
click at [272, 358] on input "Rough in (framing, plumbing,electrical)" at bounding box center [276, 355] width 9 height 9
checkbox input "true"
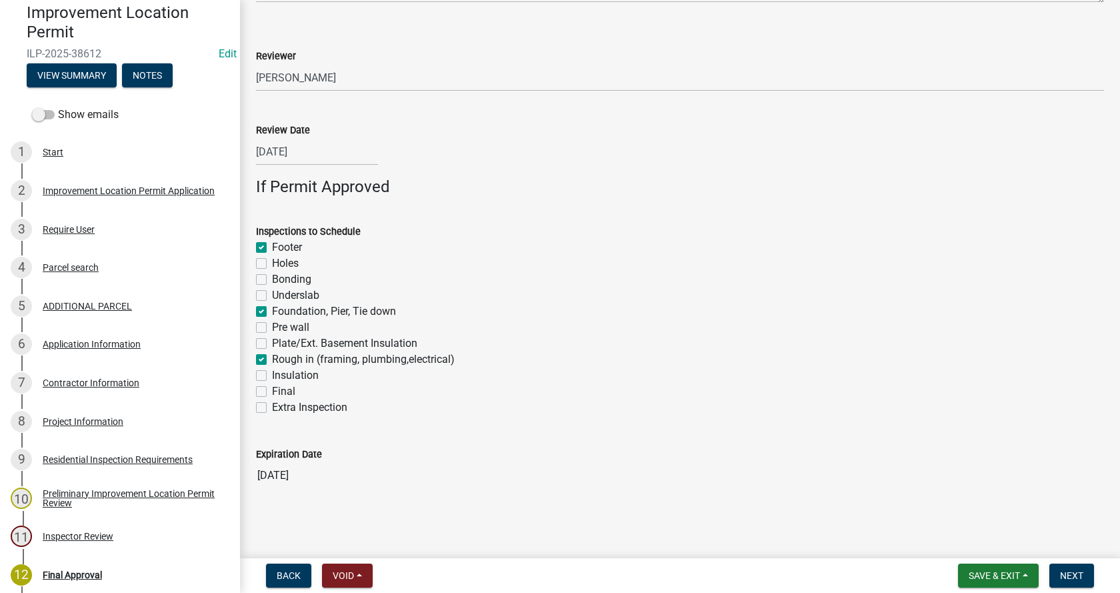
checkbox input "true"
checkbox input "false"
checkbox input "true"
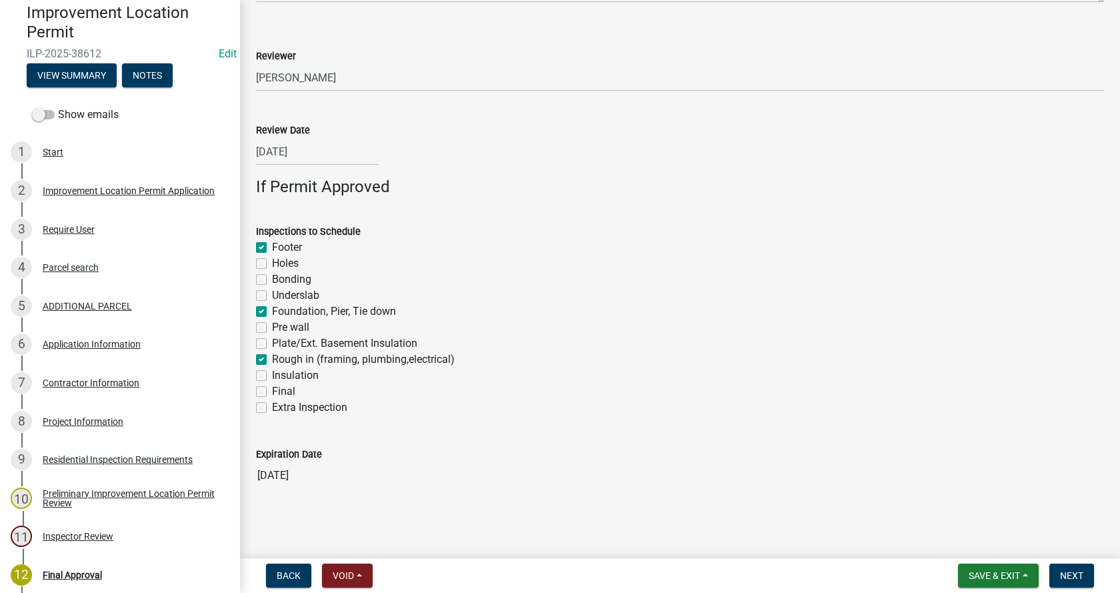
checkbox input "false"
checkbox input "true"
checkbox input "false"
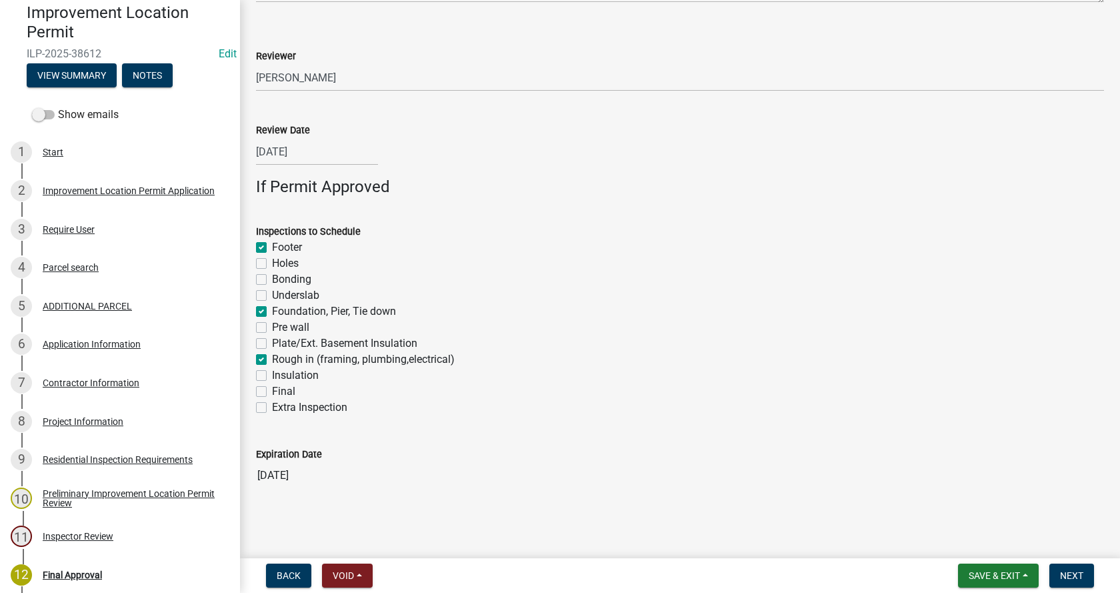
checkbox input "false"
click at [272, 378] on label "Insulation" at bounding box center [295, 375] width 47 height 16
click at [272, 376] on input "Insulation" at bounding box center [276, 371] width 9 height 9
checkbox input "true"
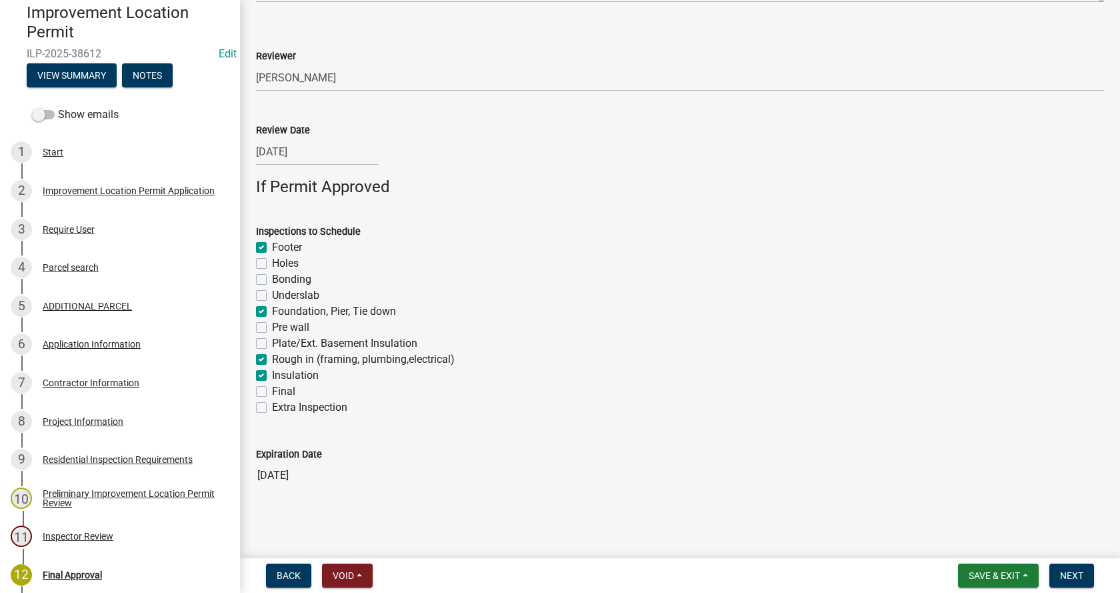
checkbox input "false"
checkbox input "true"
checkbox input "false"
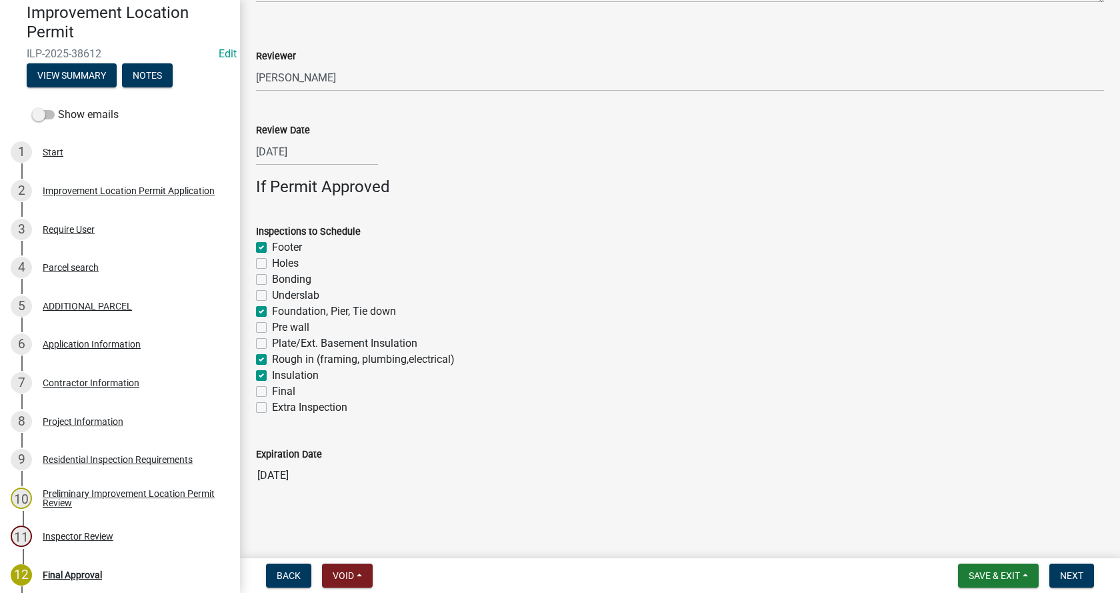
checkbox input "false"
checkbox input "true"
checkbox input "false"
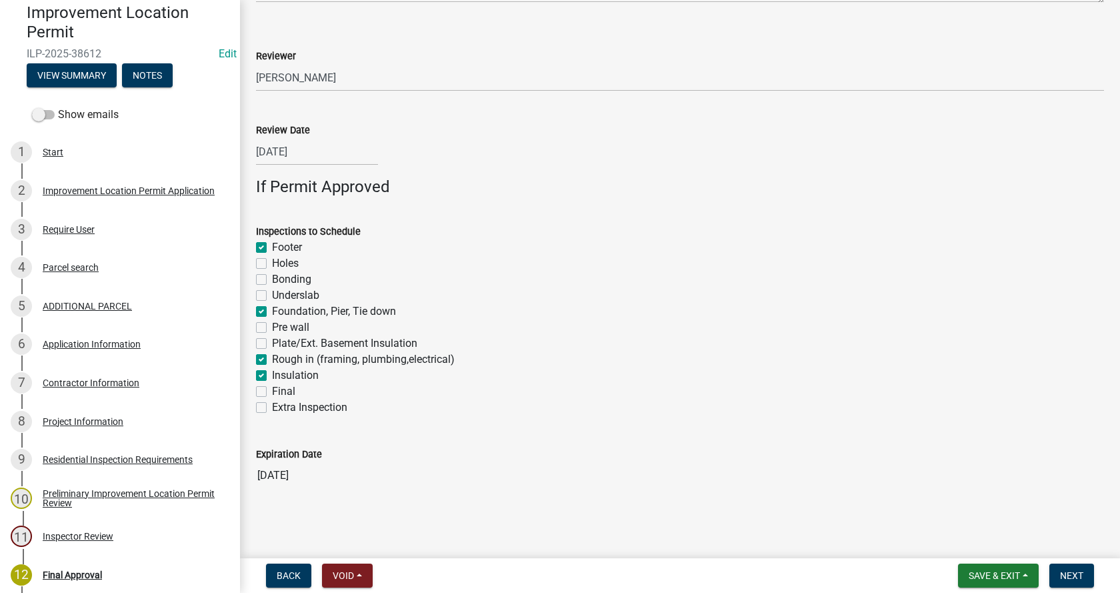
click at [272, 390] on label "Final" at bounding box center [283, 391] width 23 height 16
click at [272, 390] on input "Final" at bounding box center [276, 387] width 9 height 9
checkbox input "true"
checkbox input "false"
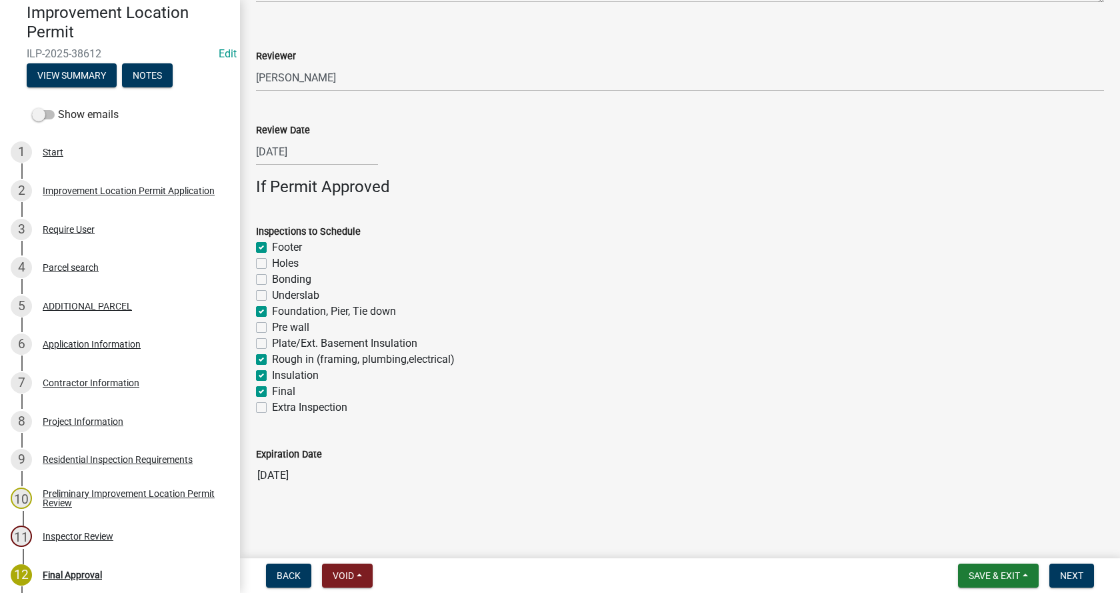
checkbox input "false"
checkbox input "true"
checkbox input "false"
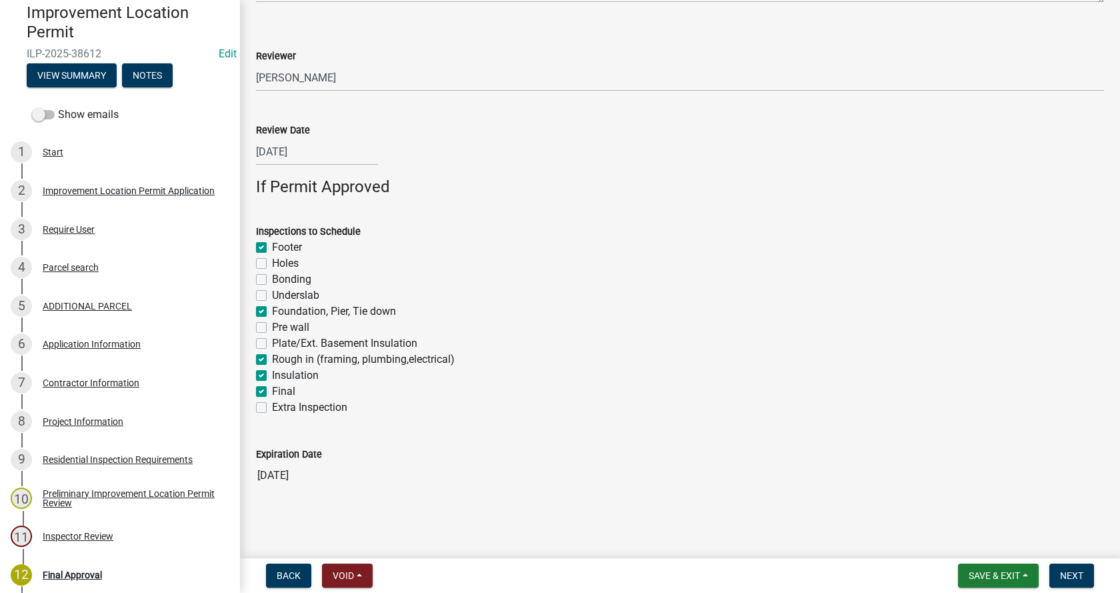
checkbox input "true"
checkbox input "false"
click at [1078, 577] on span "Next" at bounding box center [1071, 575] width 23 height 11
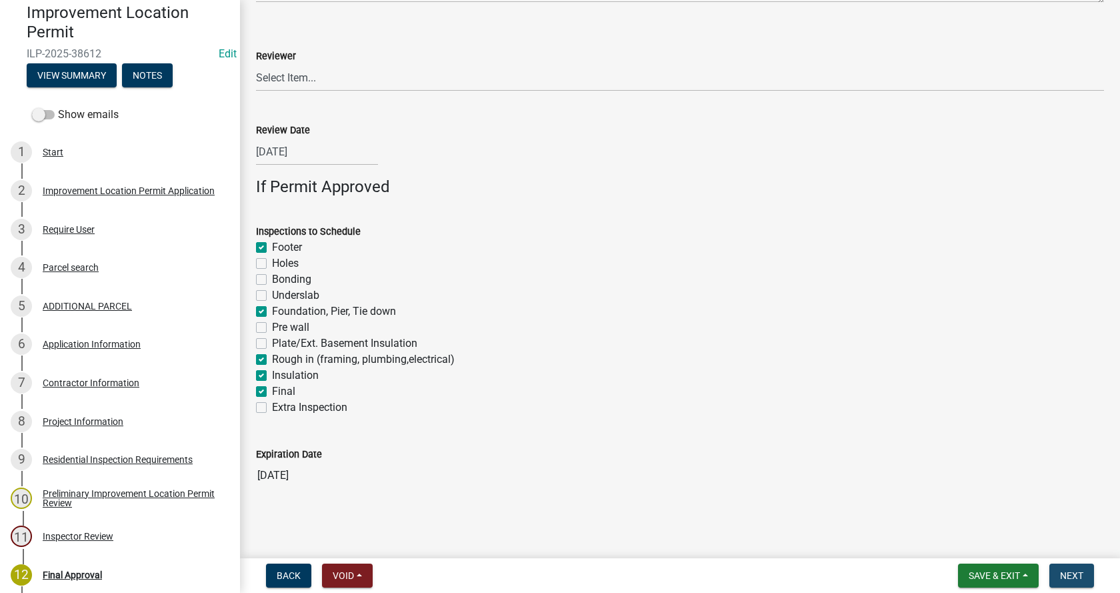
scroll to position [0, 0]
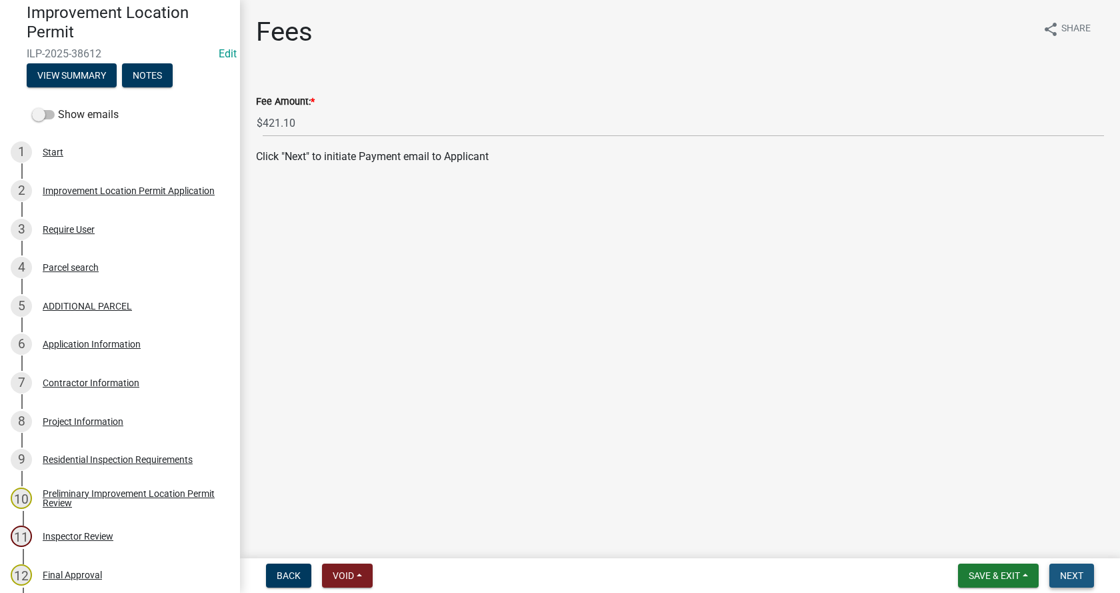
click at [1068, 571] on span "Next" at bounding box center [1071, 575] width 23 height 11
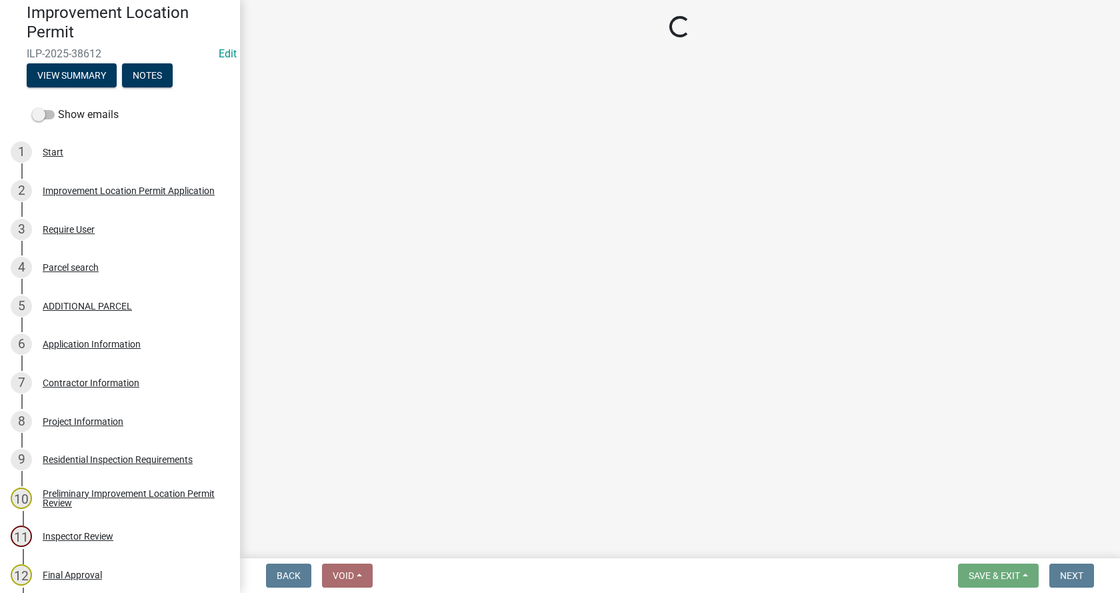
select select "3: 3"
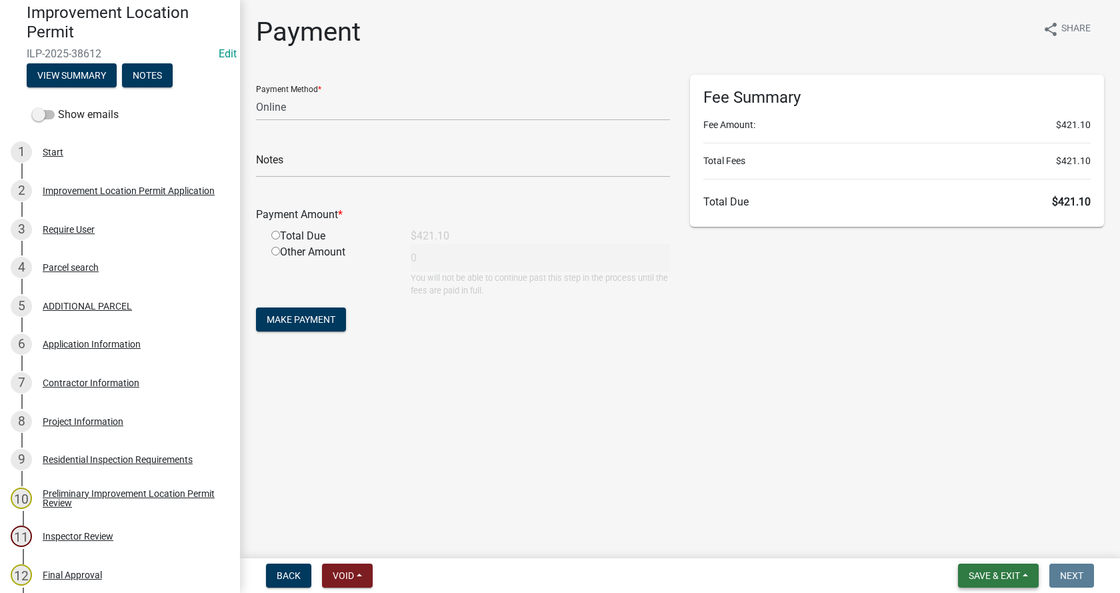
click at [1024, 570] on button "Save & Exit" at bounding box center [998, 575] width 81 height 24
click at [957, 539] on button "Save & Exit" at bounding box center [985, 541] width 107 height 32
